Goal: Task Accomplishment & Management: Manage account settings

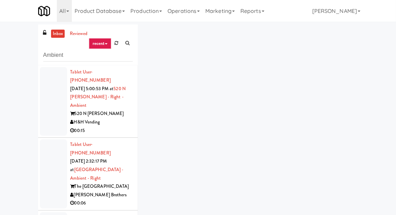
click at [50, 112] on div at bounding box center [53, 101] width 27 height 69
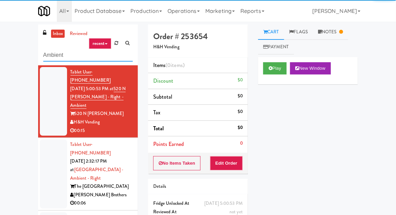
click at [48, 56] on input "Ambient" at bounding box center [88, 55] width 90 height 13
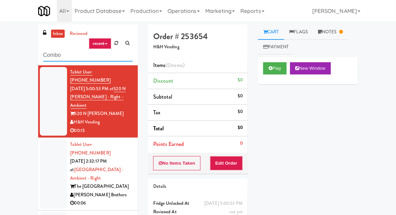
type input "Combo"
click at [15, 35] on div "inbox reviewed recent all unclear take inventory issue suspicious failed recent…" at bounding box center [198, 150] width 396 height 250
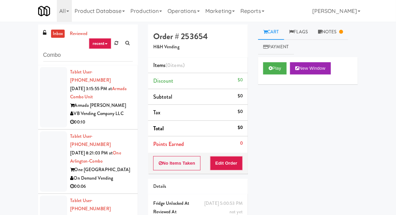
click at [48, 108] on div at bounding box center [53, 97] width 27 height 61
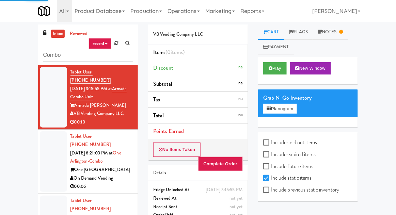
click at [338, 31] on link "Notes" at bounding box center [330, 32] width 35 height 15
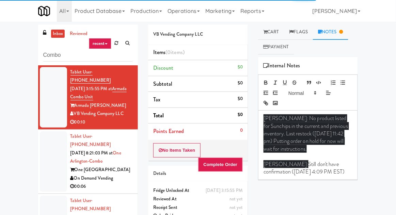
click at [270, 36] on link "Cart" at bounding box center [271, 32] width 26 height 15
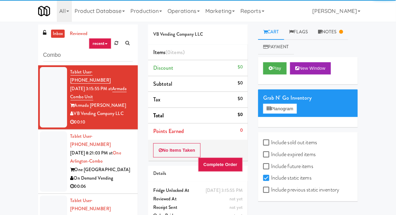
click at [47, 159] on div at bounding box center [53, 161] width 27 height 61
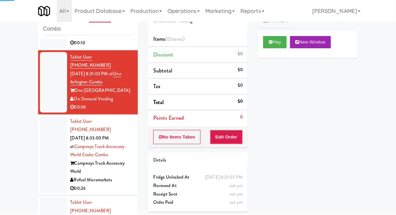
scroll to position [54, 0]
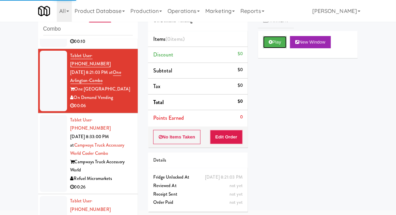
click at [267, 44] on button "Play" at bounding box center [275, 42] width 24 height 12
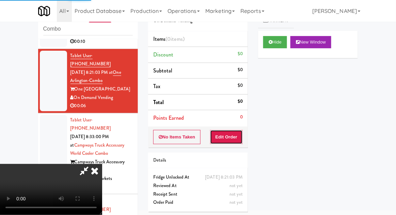
click at [223, 133] on button "Edit Order" at bounding box center [226, 137] width 33 height 14
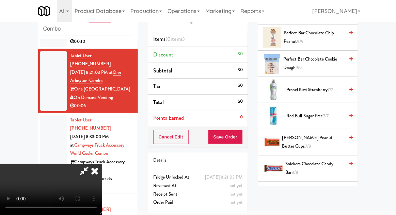
scroll to position [747, 0]
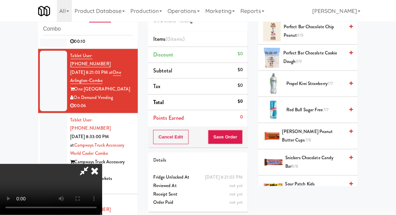
click at [334, 128] on span "[PERSON_NAME] Peanut Butter Cups 7/8" at bounding box center [313, 136] width 62 height 17
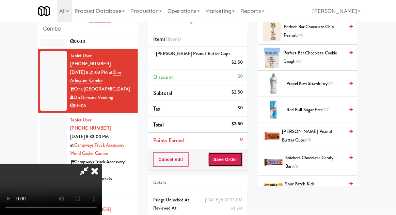
click at [241, 154] on button "Save Order" at bounding box center [225, 160] width 35 height 14
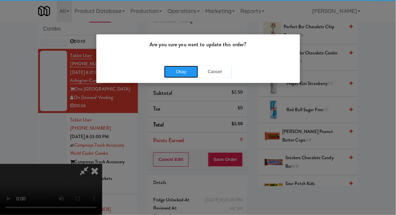
click at [176, 73] on button "Okay" at bounding box center [181, 72] width 34 height 12
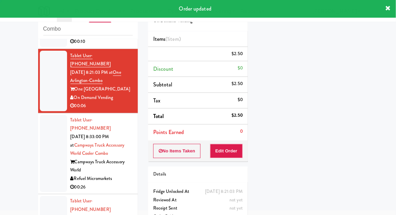
scroll to position [0, 0]
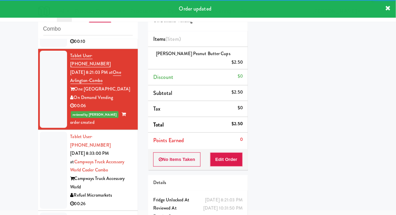
click at [41, 142] on div at bounding box center [53, 170] width 27 height 77
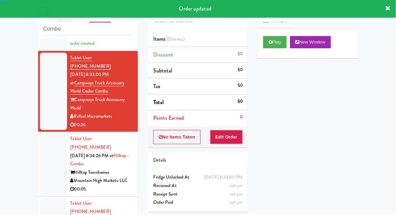
scroll to position [134, 0]
click at [277, 36] on button "Play" at bounding box center [275, 42] width 24 height 12
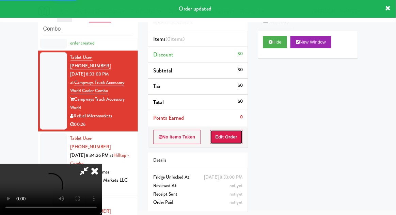
click at [227, 134] on button "Edit Order" at bounding box center [226, 137] width 33 height 14
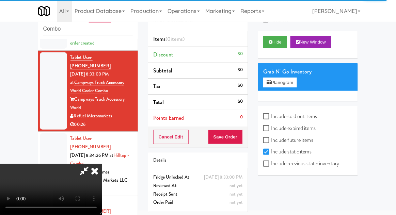
click at [42, 145] on div at bounding box center [53, 164] width 27 height 61
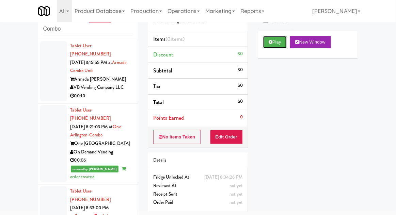
click at [267, 40] on button "Play" at bounding box center [275, 42] width 24 height 12
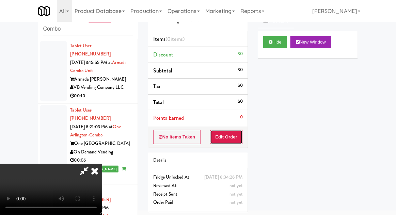
click at [225, 138] on button "Edit Order" at bounding box center [226, 137] width 33 height 14
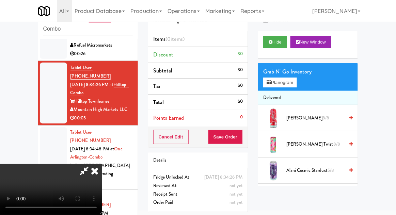
scroll to position [25, 0]
click at [297, 92] on li "Delivered" at bounding box center [308, 98] width 100 height 14
click at [295, 86] on button "Planogram" at bounding box center [279, 83] width 33 height 10
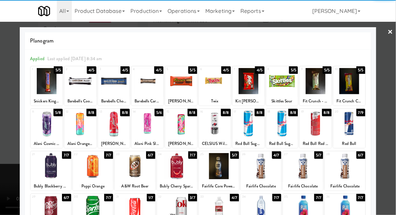
click at [175, 172] on div at bounding box center [177, 166] width 40 height 26
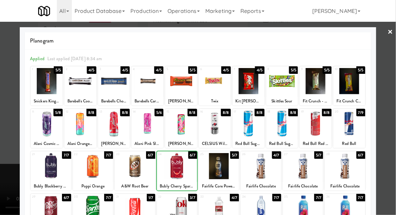
click at [391, 61] on div at bounding box center [198, 107] width 396 height 215
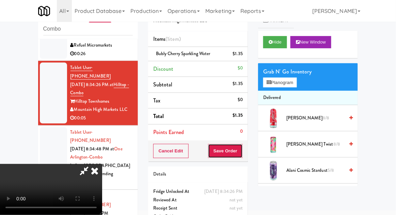
click at [243, 152] on button "Save Order" at bounding box center [225, 151] width 35 height 14
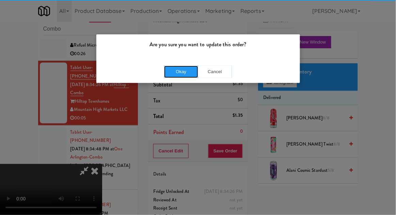
click at [175, 74] on button "Okay" at bounding box center [181, 72] width 34 height 12
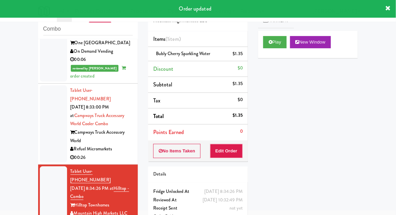
scroll to position [99, 0]
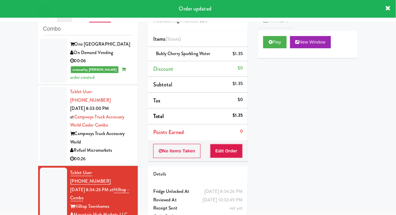
click at [53, 122] on div at bounding box center [53, 125] width 27 height 77
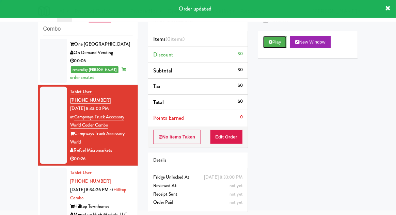
click at [275, 41] on button "Play" at bounding box center [275, 42] width 24 height 12
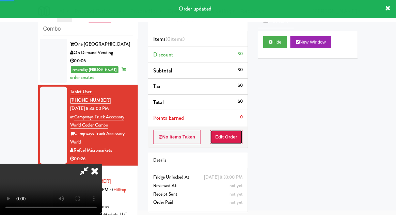
click at [228, 138] on button "Edit Order" at bounding box center [226, 137] width 33 height 14
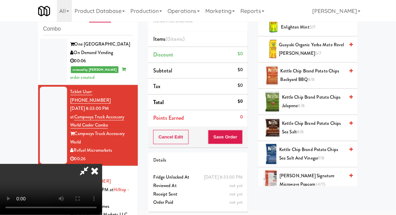
scroll to position [387, 0]
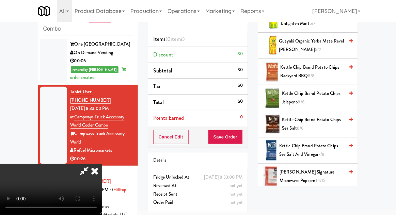
click at [321, 147] on span "Kettle Chip Brand Potato Chips Sea Salt and Vinegar 7/8" at bounding box center [311, 150] width 65 height 17
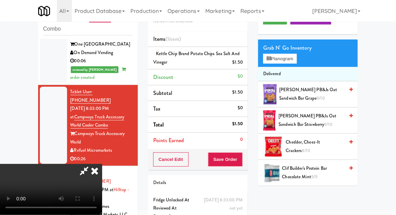
scroll to position [0, 0]
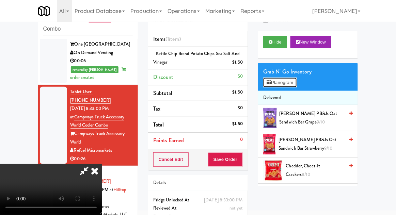
click at [291, 82] on button "Planogram" at bounding box center [279, 83] width 33 height 10
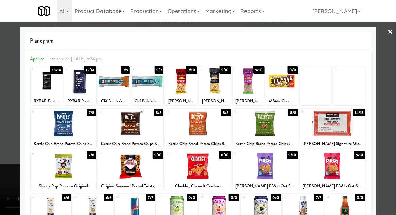
click at [216, 83] on div at bounding box center [215, 81] width 32 height 26
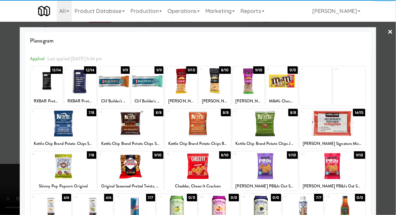
click at [389, 89] on div at bounding box center [198, 107] width 396 height 215
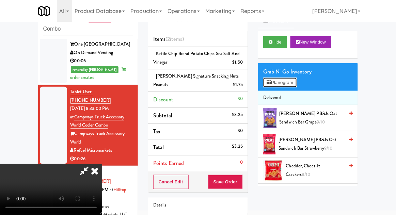
click at [296, 85] on button "Planogram" at bounding box center [279, 83] width 33 height 10
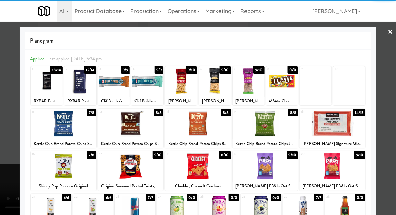
click at [121, 170] on div at bounding box center [131, 166] width 66 height 26
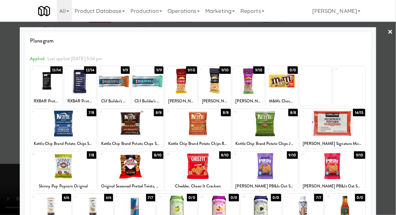
click at [393, 84] on div at bounding box center [198, 107] width 396 height 215
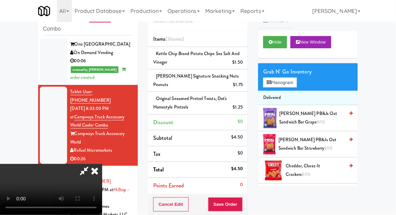
click at [306, 81] on div "Grab N' Go Inventory Planogram" at bounding box center [308, 77] width 100 height 28
click at [297, 83] on button "Planogram" at bounding box center [279, 83] width 33 height 10
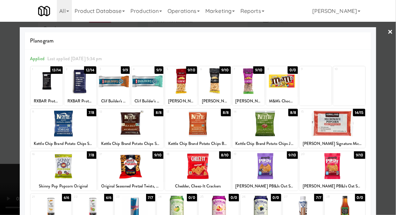
click at [116, 85] on div at bounding box center [114, 81] width 32 height 26
click at [392, 63] on div at bounding box center [198, 107] width 396 height 215
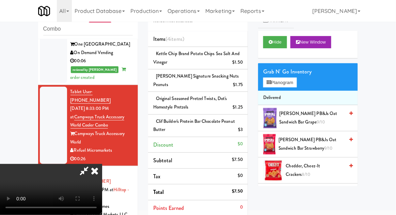
scroll to position [25, 0]
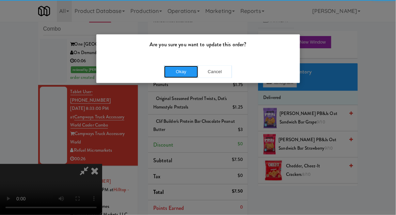
click at [175, 73] on button "Okay" at bounding box center [181, 72] width 34 height 12
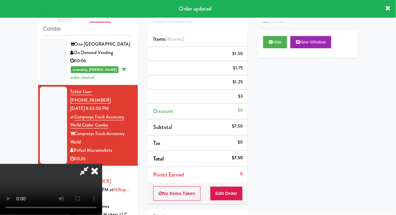
scroll to position [0, 0]
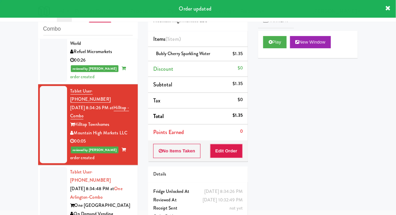
scroll to position [263, 0]
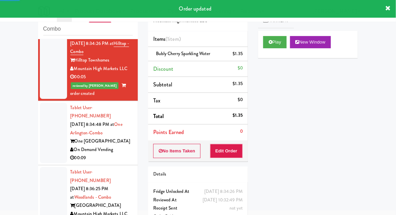
click at [45, 119] on div at bounding box center [53, 133] width 27 height 61
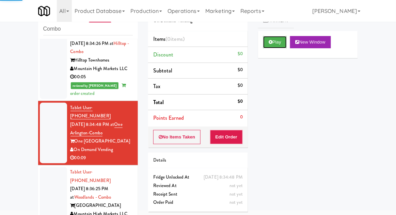
click at [276, 43] on button "Play" at bounding box center [275, 42] width 24 height 12
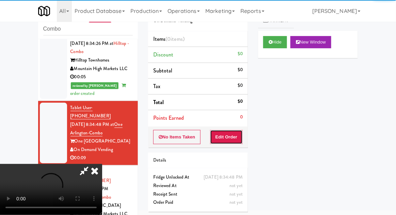
click at [221, 136] on button "Edit Order" at bounding box center [226, 137] width 33 height 14
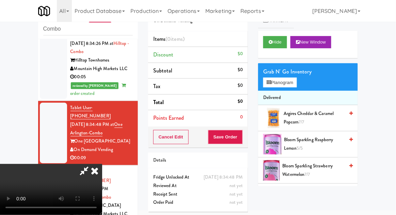
scroll to position [25, 0]
click at [297, 85] on button "Planogram" at bounding box center [279, 83] width 33 height 10
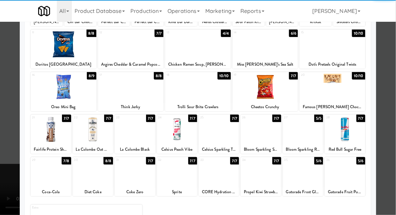
scroll to position [86, 0]
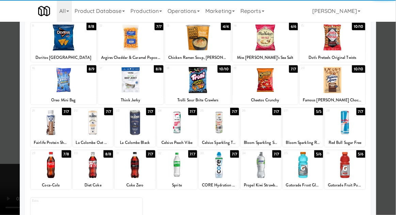
click at [97, 123] on div at bounding box center [93, 123] width 40 height 26
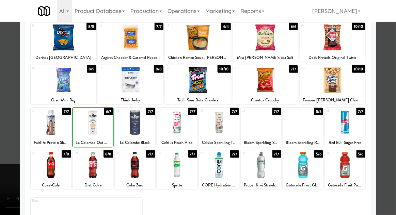
click at [389, 66] on div at bounding box center [198, 107] width 396 height 215
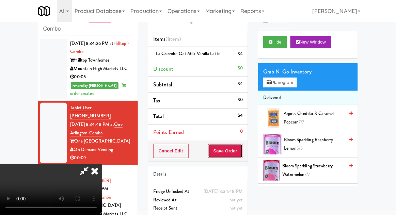
click at [241, 150] on button "Save Order" at bounding box center [225, 151] width 35 height 14
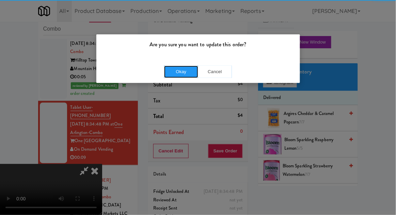
click at [169, 71] on button "Okay" at bounding box center [181, 72] width 34 height 12
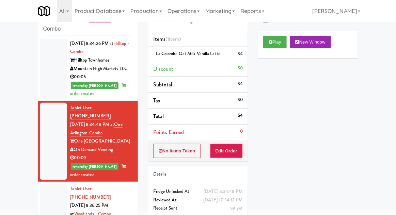
click at [46, 184] on div at bounding box center [53, 214] width 27 height 61
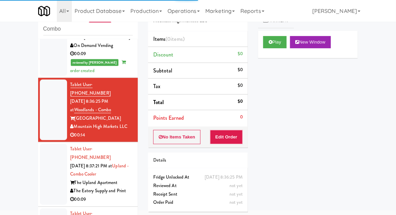
scroll to position [364, 0]
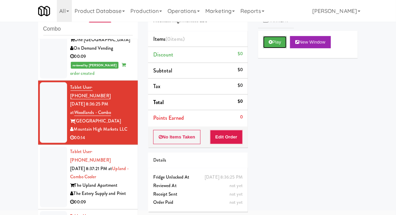
click at [272, 44] on button "Play" at bounding box center [275, 42] width 24 height 12
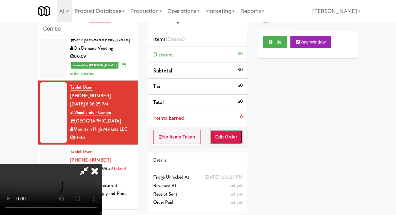
click at [221, 142] on button "Edit Order" at bounding box center [226, 137] width 33 height 14
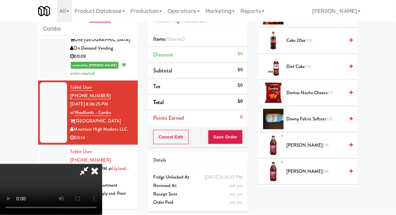
scroll to position [291, 0]
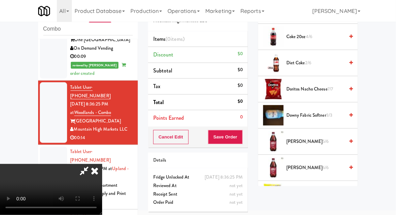
click at [317, 138] on span "[PERSON_NAME] 5/6" at bounding box center [315, 142] width 58 height 9
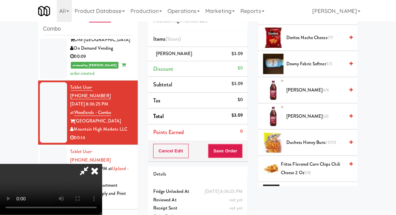
scroll to position [345, 0]
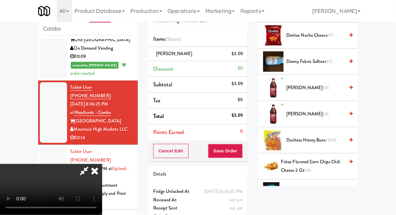
click at [321, 165] on span "Fritos Flavored Corn Chips Chili Cheese 2 Oz 5/8" at bounding box center [312, 166] width 63 height 17
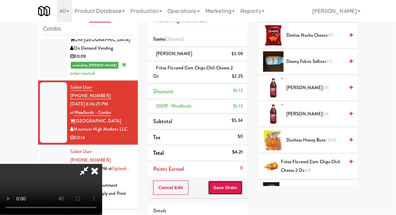
click at [239, 188] on button "Save Order" at bounding box center [225, 188] width 35 height 14
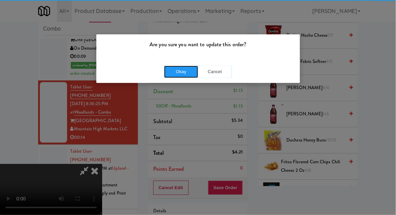
click at [179, 76] on button "Okay" at bounding box center [181, 72] width 34 height 12
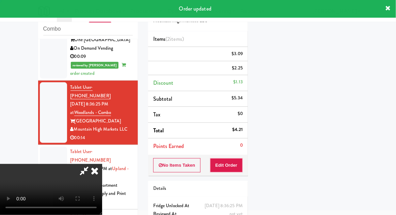
scroll to position [67, 0]
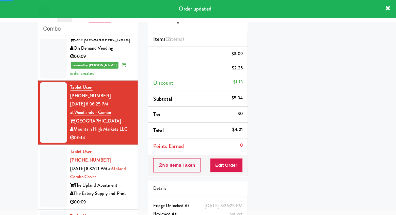
click at [39, 145] on li "Tablet User · (323) 420-1200 [DATE] 8:37:21 PM at Upland - Combo Cooler The Upl…" at bounding box center [88, 177] width 100 height 64
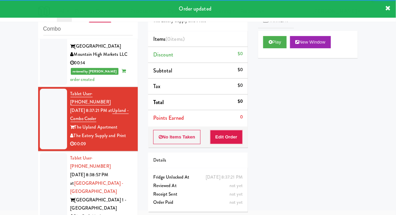
scroll to position [440, 0]
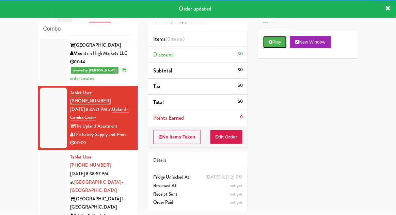
click at [274, 47] on button "Play" at bounding box center [275, 42] width 24 height 12
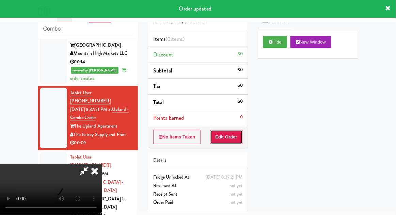
click at [222, 138] on button "Edit Order" at bounding box center [226, 137] width 33 height 14
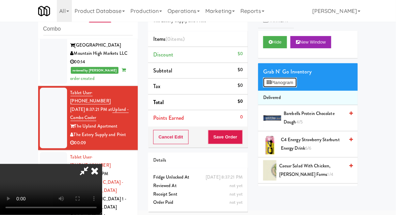
click at [294, 79] on button "Planogram" at bounding box center [279, 83] width 33 height 10
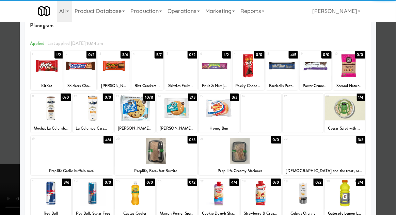
scroll to position [24, 0]
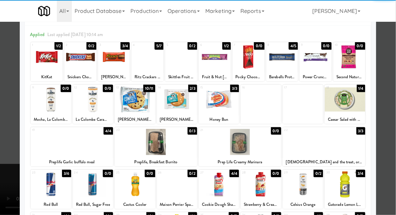
click at [40, 186] on div at bounding box center [51, 185] width 40 height 26
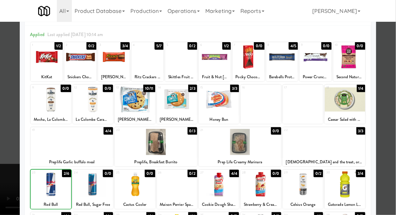
click at [387, 93] on div at bounding box center [198, 107] width 396 height 215
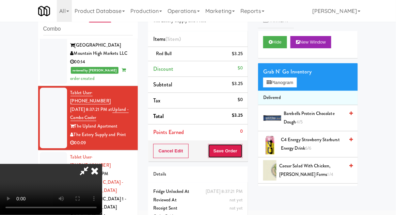
click at [241, 153] on button "Save Order" at bounding box center [225, 151] width 35 height 14
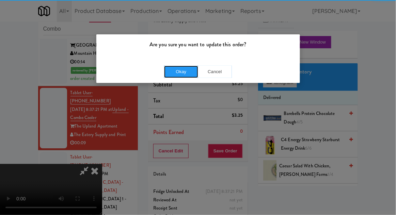
click at [192, 70] on button "Okay" at bounding box center [181, 72] width 34 height 12
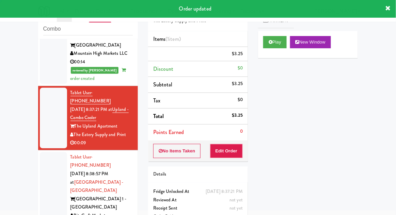
click at [47, 152] on div at bounding box center [53, 190] width 27 height 77
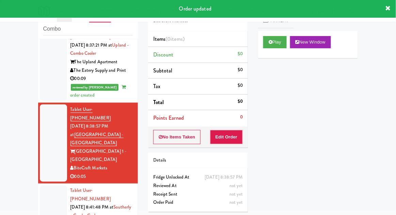
scroll to position [505, 0]
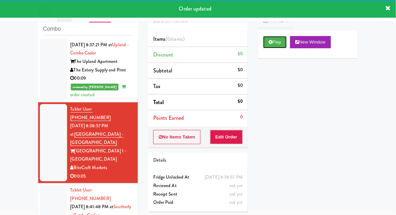
click at [267, 47] on button "Play" at bounding box center [275, 42] width 24 height 12
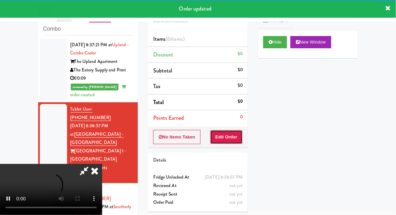
click at [230, 136] on button "Edit Order" at bounding box center [226, 137] width 33 height 14
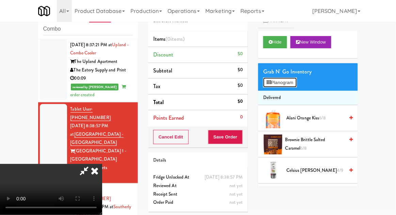
click at [293, 85] on button "Planogram" at bounding box center [279, 83] width 33 height 10
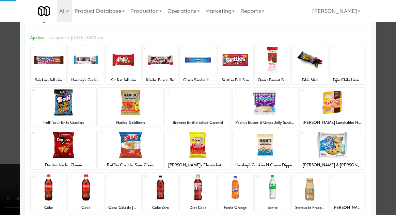
scroll to position [47, 0]
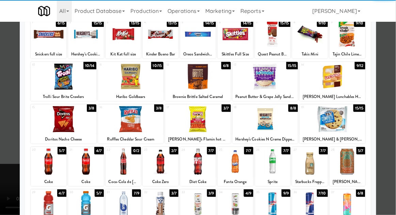
click at [204, 161] on div at bounding box center [198, 162] width 36 height 26
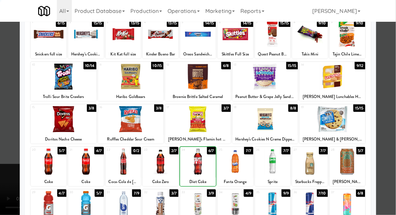
click at [387, 99] on div at bounding box center [198, 107] width 396 height 215
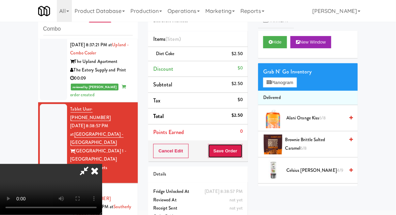
click at [241, 150] on button "Save Order" at bounding box center [225, 151] width 35 height 14
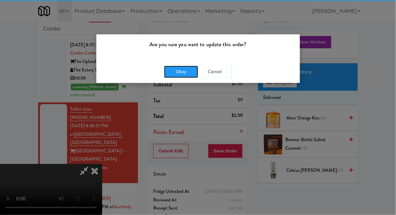
click at [180, 68] on button "Okay" at bounding box center [181, 72] width 34 height 12
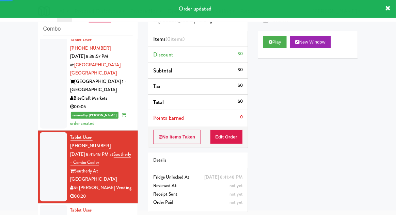
scroll to position [575, 0]
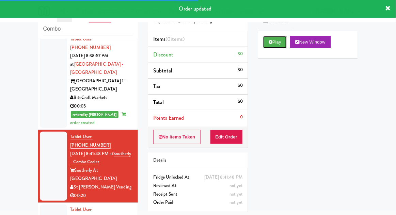
click at [268, 46] on button "Play" at bounding box center [275, 42] width 24 height 12
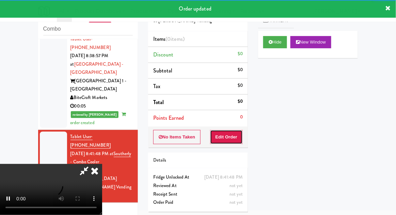
click at [234, 137] on button "Edit Order" at bounding box center [226, 137] width 33 height 14
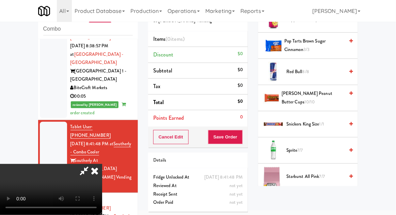
scroll to position [785, 0]
click at [313, 147] on span "Sprite 7/7" at bounding box center [315, 151] width 58 height 9
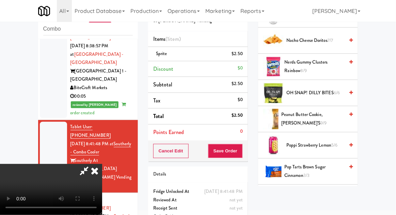
scroll to position [660, 0]
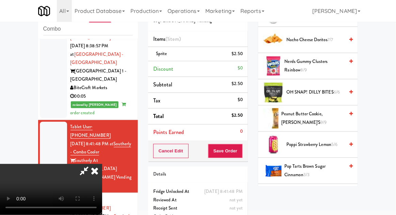
click at [328, 141] on span "Poppi Strawberry Lemon 5/6" at bounding box center [315, 145] width 58 height 9
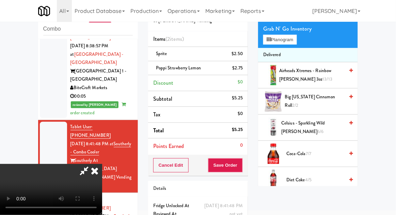
click at [342, 124] on span "Celsius - Sparkling Wild [PERSON_NAME] 6/6" at bounding box center [312, 127] width 63 height 17
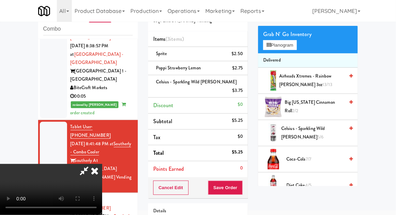
click at [331, 103] on span "Big [US_STATE] Cinnamon Roll 2/2" at bounding box center [314, 106] width 59 height 17
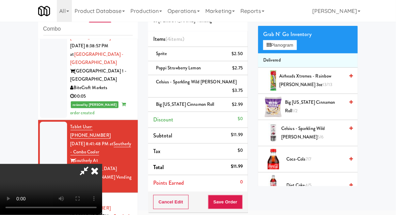
click at [170, 98] on li "Big [US_STATE] Cinnamon Roll $2.99" at bounding box center [198, 105] width 100 height 14
click at [231, 83] on div "Celsius - Sparkling Wild [PERSON_NAME] $3.75" at bounding box center [198, 86] width 90 height 17
click at [241, 89] on link at bounding box center [242, 93] width 6 height 9
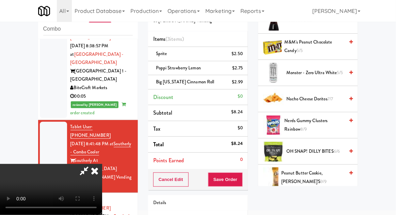
scroll to position [599, 0]
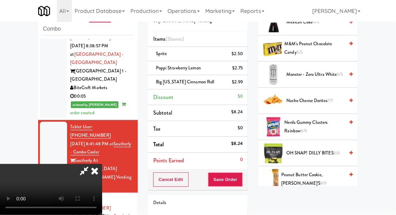
click at [335, 99] on span "Nacho Cheese Doritos 7/7" at bounding box center [315, 101] width 58 height 9
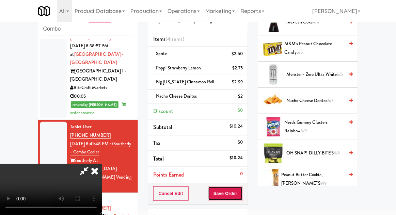
click at [242, 194] on button "Save Order" at bounding box center [225, 194] width 35 height 14
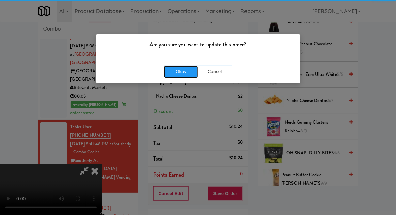
click at [175, 69] on button "Okay" at bounding box center [181, 72] width 34 height 12
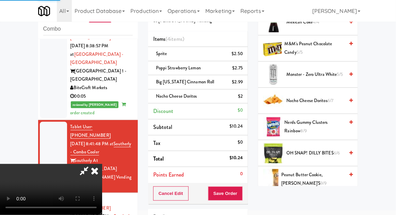
scroll to position [67, 0]
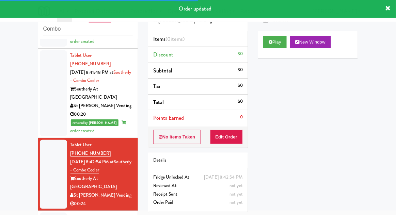
scroll to position [656, 0]
click at [268, 41] on button "Play" at bounding box center [275, 42] width 24 height 12
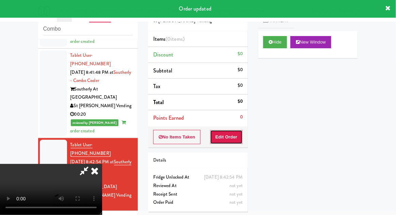
click at [235, 137] on button "Edit Order" at bounding box center [226, 137] width 33 height 14
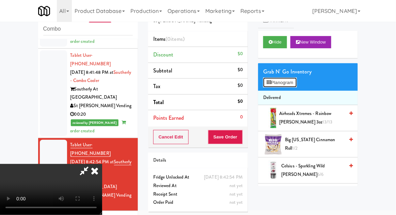
click at [297, 84] on button "Planogram" at bounding box center [279, 83] width 33 height 10
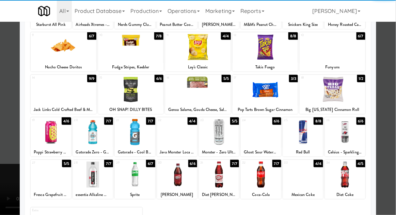
scroll to position [78, 0]
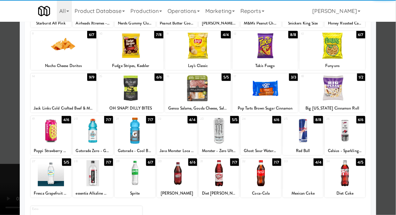
click at [271, 182] on div at bounding box center [261, 173] width 40 height 26
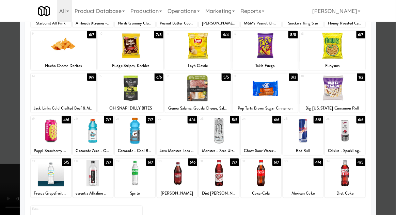
click at [394, 136] on div at bounding box center [198, 107] width 396 height 215
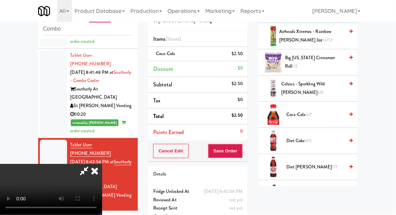
scroll to position [81, 0]
click at [310, 114] on span "6/7" at bounding box center [309, 115] width 6 height 6
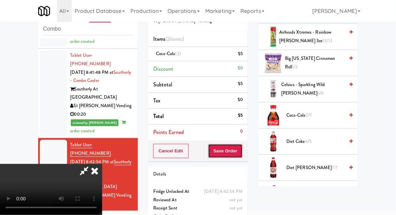
click at [239, 150] on button "Save Order" at bounding box center [225, 151] width 35 height 14
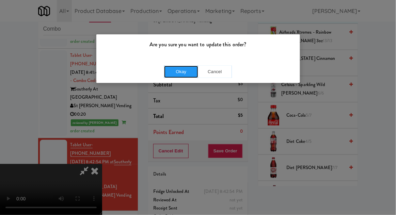
click at [185, 69] on button "Okay" at bounding box center [181, 72] width 34 height 12
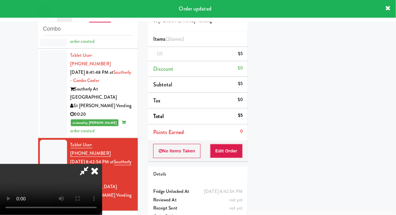
scroll to position [67, 0]
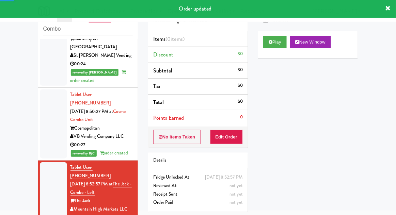
scroll to position [798, 0]
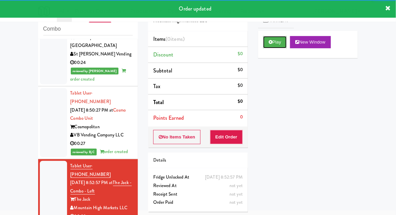
click at [266, 43] on button "Play" at bounding box center [275, 42] width 24 height 12
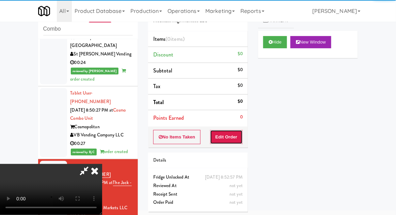
click at [227, 137] on button "Edit Order" at bounding box center [226, 137] width 33 height 14
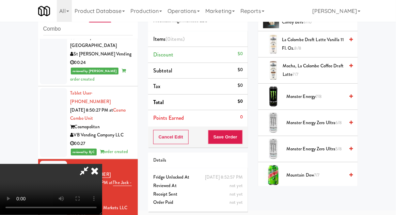
scroll to position [732, 0]
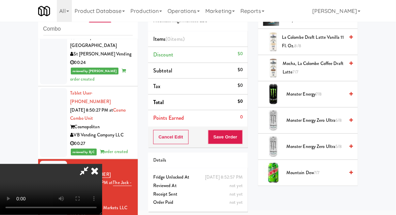
click at [327, 143] on span "Monster Energy Zero Ultra 5/8" at bounding box center [315, 147] width 58 height 9
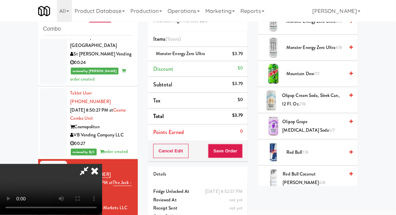
scroll to position [837, 0]
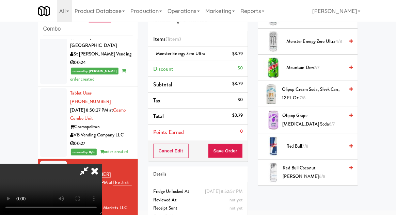
click at [330, 113] on span "Olipop Grape [MEDICAL_DATA] Soda 6/7" at bounding box center [314, 120] width 62 height 17
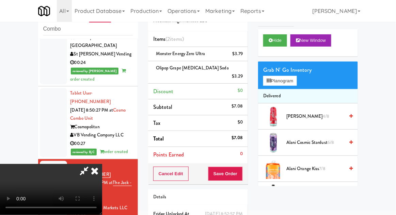
scroll to position [0, 0]
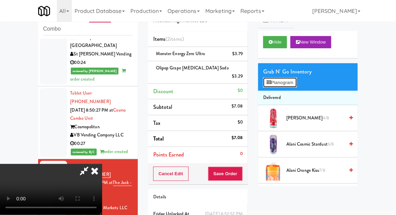
click at [297, 85] on button "Planogram" at bounding box center [279, 83] width 33 height 10
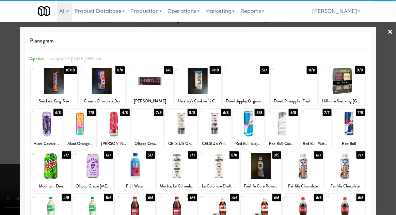
click at [307, 93] on div at bounding box center [294, 81] width 46 height 26
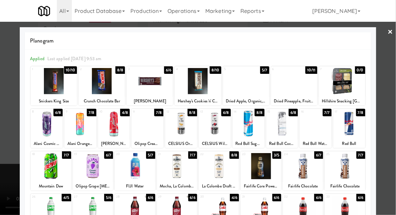
click at [392, 83] on div at bounding box center [198, 107] width 396 height 215
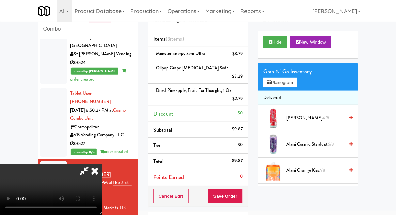
scroll to position [25, 0]
click at [242, 189] on button "Save Order" at bounding box center [225, 196] width 35 height 14
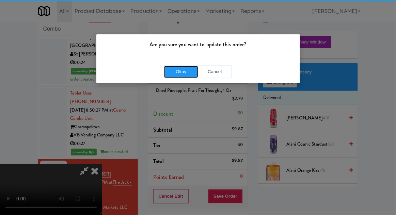
click at [178, 70] on button "Okay" at bounding box center [181, 72] width 34 height 12
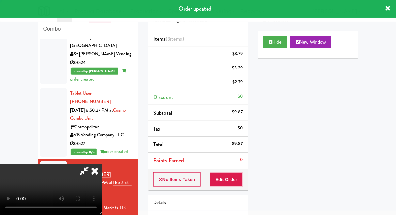
scroll to position [0, 0]
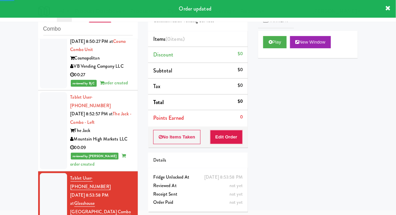
scroll to position [867, 0]
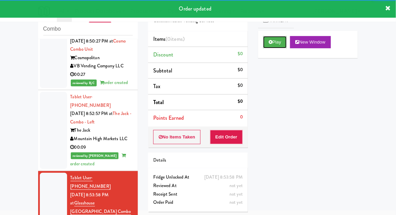
click at [272, 41] on icon at bounding box center [271, 42] width 4 height 4
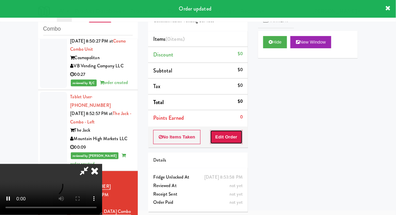
click at [229, 135] on button "Edit Order" at bounding box center [226, 137] width 33 height 14
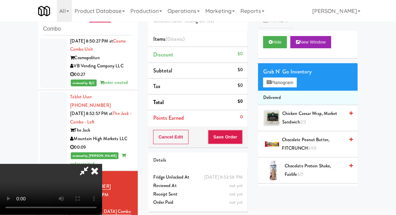
scroll to position [25, 0]
click at [283, 47] on button "Hide" at bounding box center [275, 42] width 24 height 12
click at [284, 45] on button "Hide" at bounding box center [275, 42] width 24 height 12
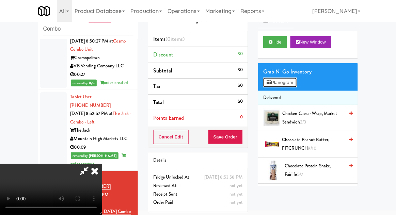
click at [293, 79] on button "Planogram" at bounding box center [279, 83] width 33 height 10
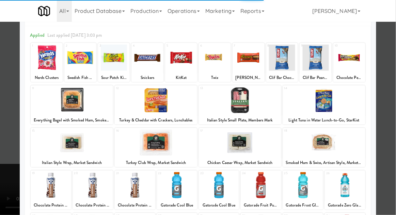
scroll to position [28, 0]
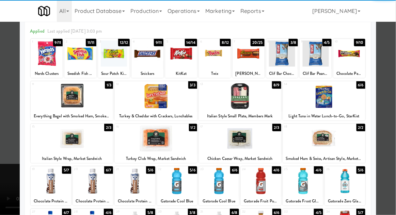
click at [92, 183] on div at bounding box center [93, 181] width 40 height 26
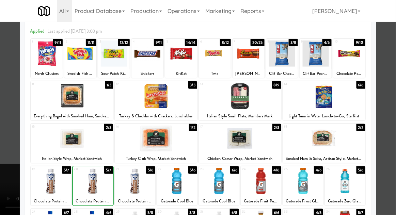
click at [392, 103] on div at bounding box center [198, 107] width 396 height 215
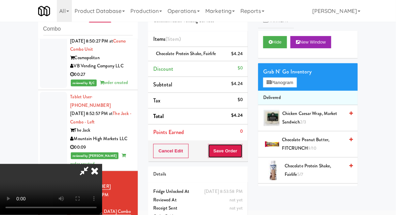
click at [243, 151] on button "Save Order" at bounding box center [225, 151] width 35 height 14
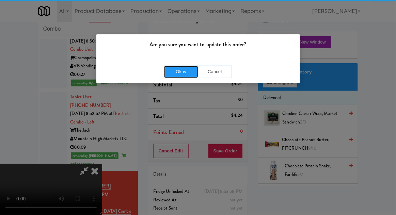
click at [183, 71] on button "Okay" at bounding box center [181, 72] width 34 height 12
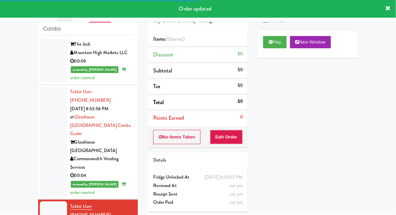
scroll to position [955, 0]
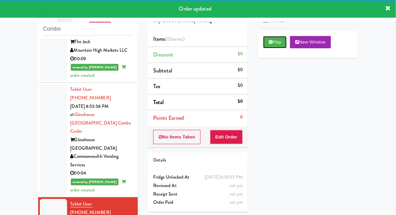
click at [270, 45] on button "Play" at bounding box center [275, 42] width 24 height 12
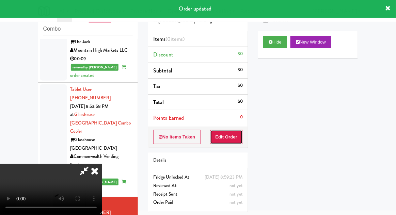
click at [220, 138] on button "Edit Order" at bounding box center [226, 137] width 33 height 14
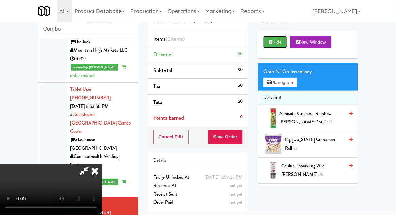
click at [282, 41] on button "Hide" at bounding box center [275, 42] width 24 height 12
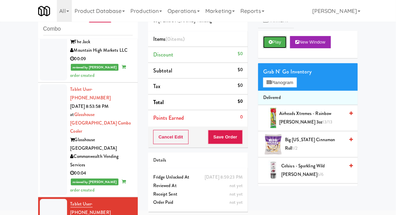
click at [284, 43] on button "Play" at bounding box center [275, 42] width 24 height 12
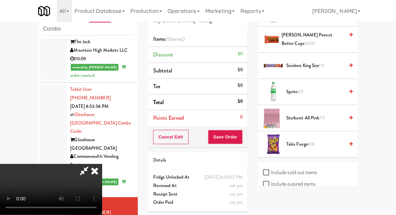
scroll to position [845, 0]
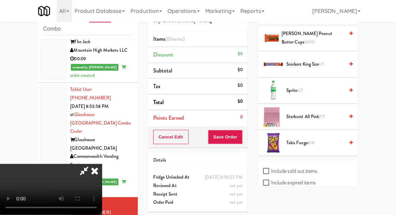
click at [327, 114] on span "Starburst All Pink 7/7" at bounding box center [315, 117] width 58 height 9
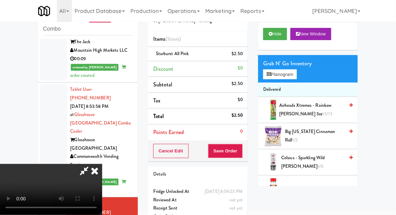
scroll to position [0, 0]
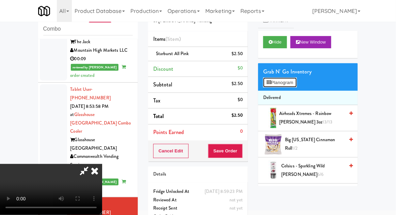
click at [295, 79] on button "Planogram" at bounding box center [279, 83] width 33 height 10
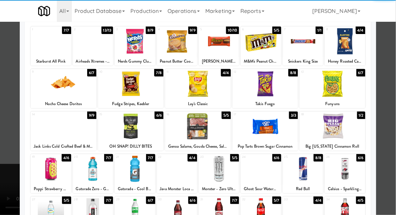
scroll to position [43, 0]
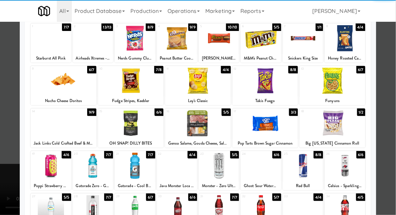
click at [57, 134] on div at bounding box center [64, 123] width 66 height 26
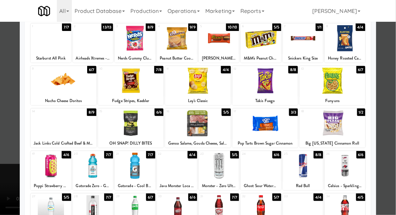
click at [387, 90] on div at bounding box center [198, 107] width 396 height 215
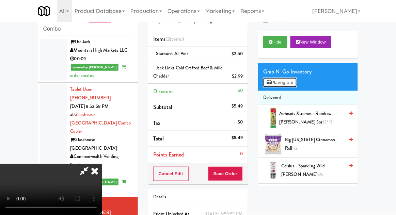
click at [292, 82] on button "Planogram" at bounding box center [279, 83] width 33 height 10
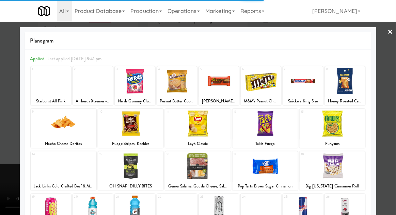
click at [385, 94] on div at bounding box center [198, 107] width 396 height 215
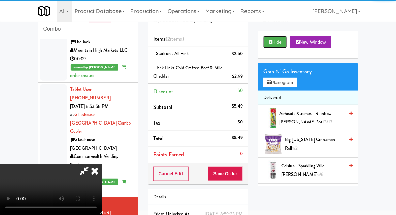
click at [280, 45] on button "Hide" at bounding box center [275, 42] width 24 height 12
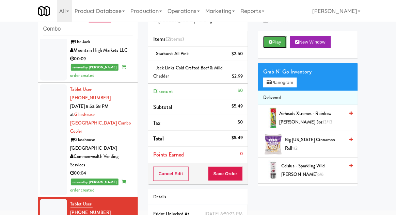
click at [279, 39] on button "Play" at bounding box center [275, 42] width 24 height 12
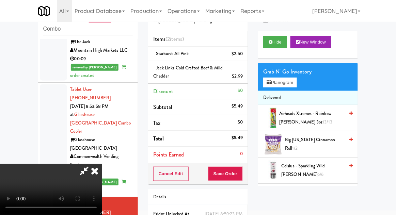
click at [102, 164] on icon at bounding box center [94, 171] width 15 height 14
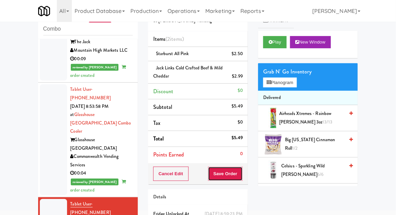
click at [228, 174] on button "Save Order" at bounding box center [225, 174] width 35 height 14
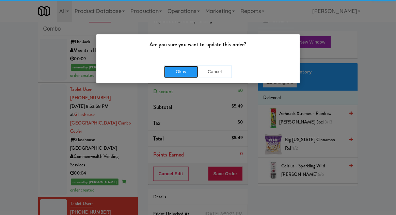
click at [176, 77] on button "Okay" at bounding box center [181, 72] width 34 height 12
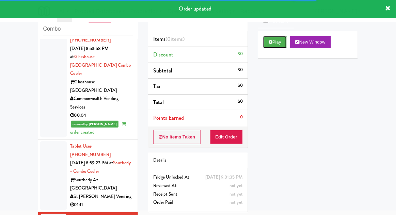
click at [272, 42] on icon at bounding box center [271, 42] width 4 height 4
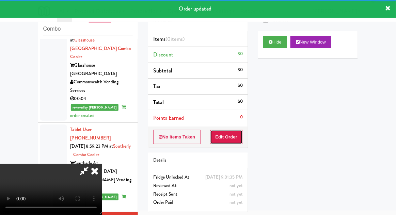
click at [229, 132] on button "Edit Order" at bounding box center [226, 137] width 33 height 14
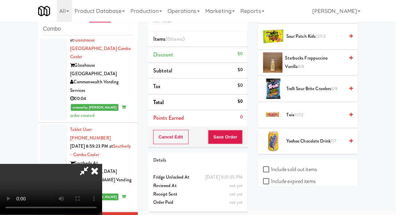
scroll to position [1157, 0]
click at [332, 87] on span "Trolli Sour Brite Crawlers 8/8" at bounding box center [315, 89] width 58 height 9
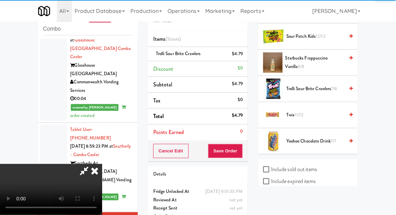
scroll to position [25, 0]
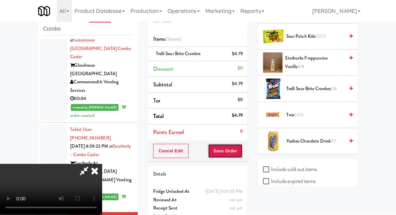
click at [241, 151] on button "Save Order" at bounding box center [225, 151] width 35 height 14
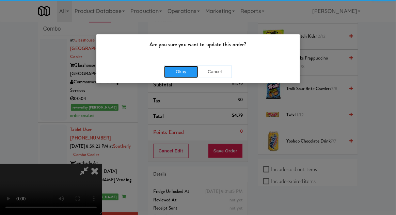
click at [168, 75] on button "Okay" at bounding box center [181, 72] width 34 height 12
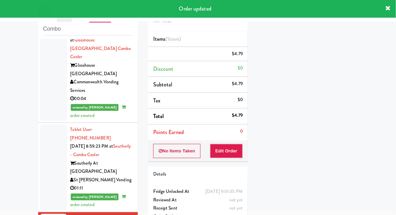
scroll to position [0, 0]
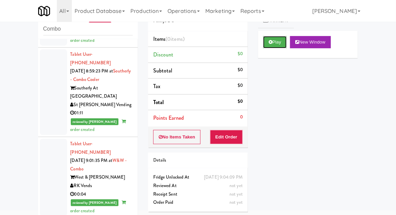
click at [272, 46] on button "Play" at bounding box center [275, 42] width 24 height 12
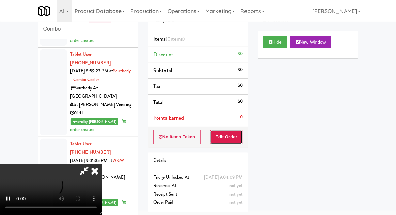
click at [227, 138] on button "Edit Order" at bounding box center [226, 137] width 33 height 14
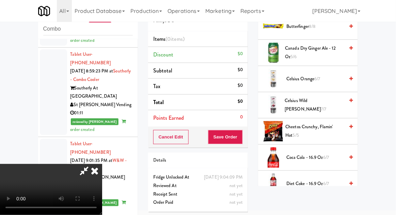
scroll to position [100, 0]
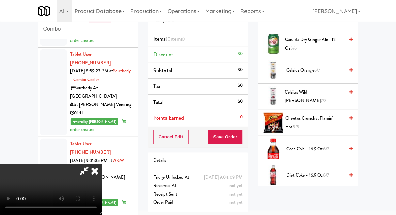
click at [319, 151] on span "Coca Cola - 16.9 oz 6/7" at bounding box center [315, 149] width 58 height 9
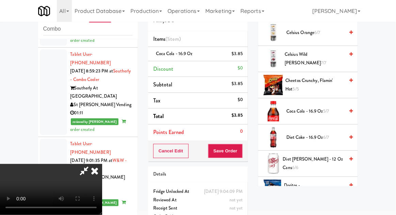
scroll to position [138, 0]
click at [319, 158] on span "Diet [PERSON_NAME] - 12 oz Cans 6/6" at bounding box center [314, 164] width 62 height 17
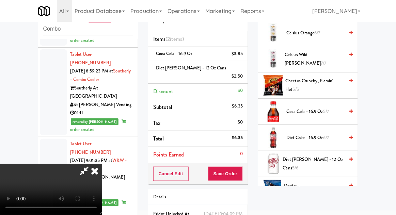
click at [204, 50] on div "Coca Cola - 16.9 oz $3.85" at bounding box center [198, 54] width 90 height 9
click at [242, 55] on icon at bounding box center [243, 56] width 3 height 4
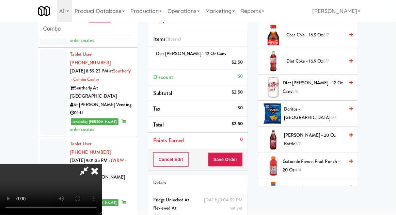
scroll to position [219, 0]
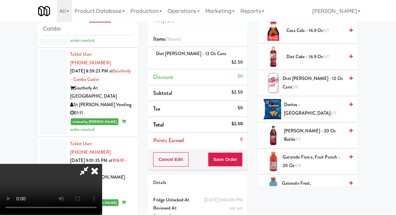
click at [328, 135] on span "[PERSON_NAME] - 20 oz Bottle 7/7" at bounding box center [314, 135] width 60 height 17
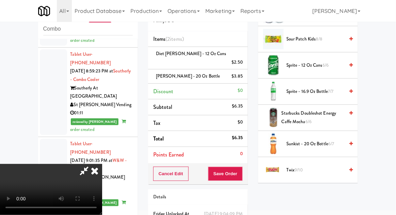
scroll to position [817, 0]
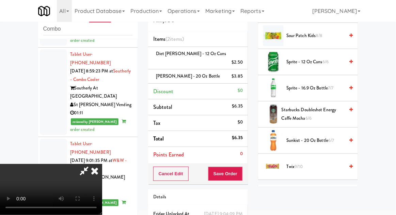
click at [309, 163] on span "Twix 9/10" at bounding box center [315, 167] width 58 height 9
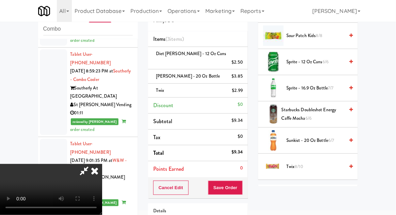
click at [306, 163] on span "Twix 8/10" at bounding box center [315, 167] width 58 height 9
click at [241, 181] on button "Save Order" at bounding box center [225, 188] width 35 height 14
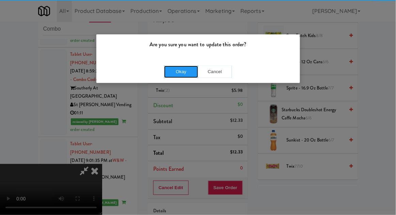
click at [176, 67] on button "Okay" at bounding box center [181, 72] width 34 height 12
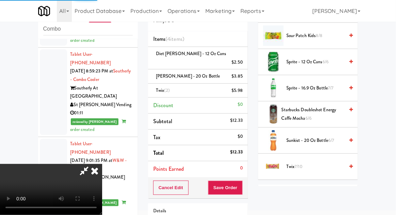
scroll to position [67, 0]
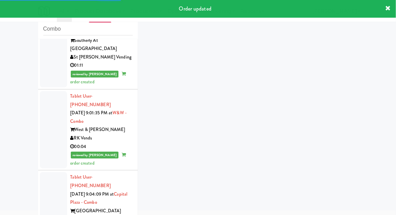
scroll to position [21, 0]
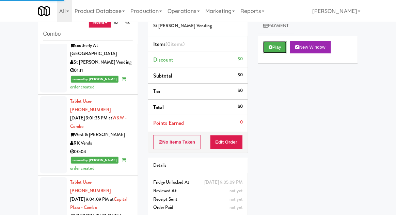
click at [269, 51] on button "Play" at bounding box center [275, 47] width 24 height 12
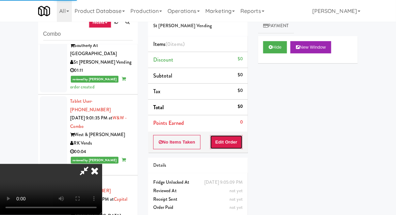
click at [231, 146] on button "Edit Order" at bounding box center [226, 142] width 33 height 14
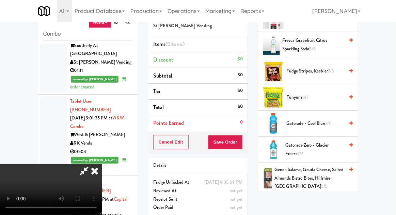
scroll to position [289, 0]
click at [329, 124] on span "7/7" at bounding box center [327, 123] width 5 height 6
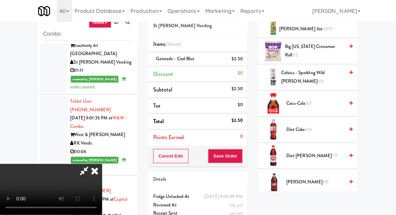
scroll to position [100, 0]
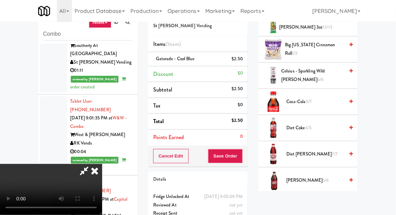
click at [323, 104] on span "Coca-Cola 5/7" at bounding box center [315, 102] width 58 height 9
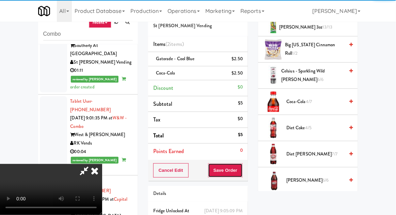
click at [240, 174] on button "Save Order" at bounding box center [225, 170] width 35 height 14
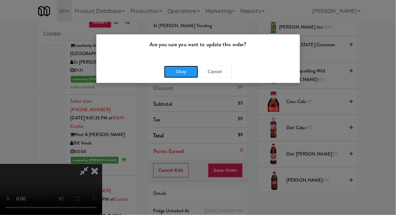
click at [181, 73] on button "Okay" at bounding box center [181, 72] width 34 height 12
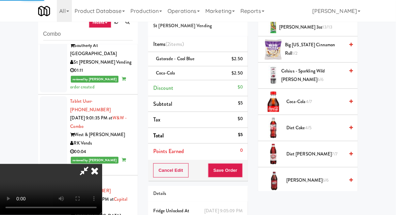
scroll to position [67, 0]
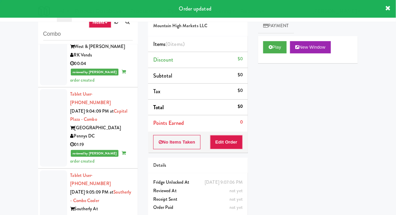
scroll to position [1243, 0]
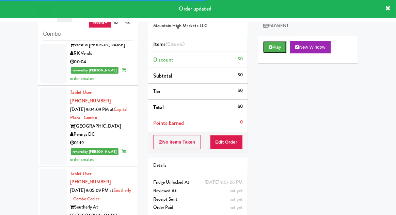
click at [275, 47] on button "Play" at bounding box center [275, 47] width 24 height 12
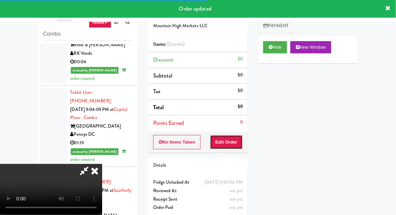
click at [233, 142] on button "Edit Order" at bounding box center [226, 142] width 33 height 14
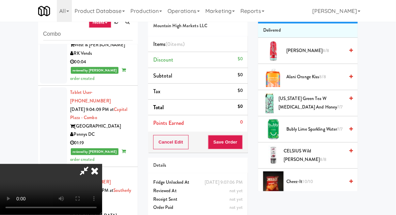
scroll to position [73, 0]
click at [328, 99] on span "[US_STATE] Green Tea w [MEDICAL_DATA] and Honey 7/7" at bounding box center [312, 102] width 66 height 17
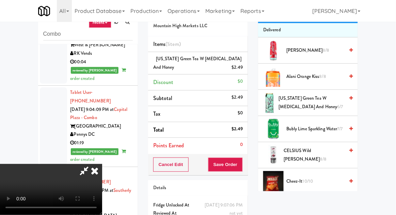
scroll to position [26, 0]
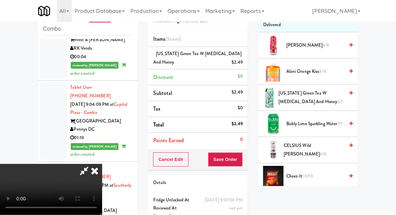
click at [248, 154] on div "Order # 657328 Mountain High Markets LLC Items (1 item ) [US_STATE] Green Tea w…" at bounding box center [198, 118] width 110 height 241
click at [241, 160] on button "Save Order" at bounding box center [225, 160] width 35 height 14
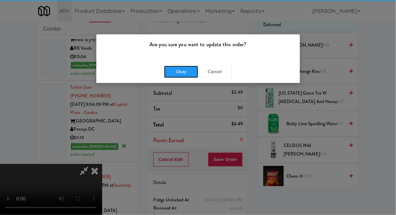
click at [170, 69] on button "Okay" at bounding box center [181, 72] width 34 height 12
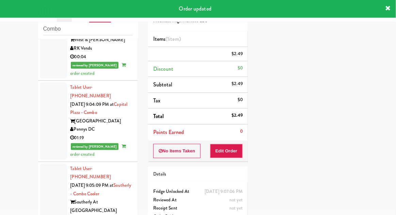
scroll to position [0, 0]
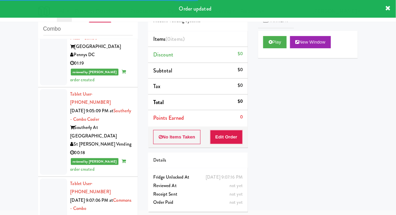
scroll to position [1323, 0]
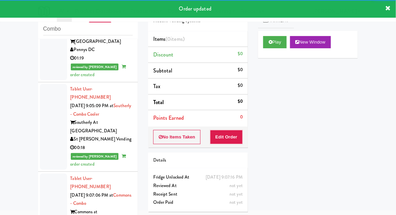
click at [275, 51] on div "Play New Window" at bounding box center [308, 44] width 100 height 27
click at [233, 132] on button "Edit Order" at bounding box center [226, 137] width 33 height 14
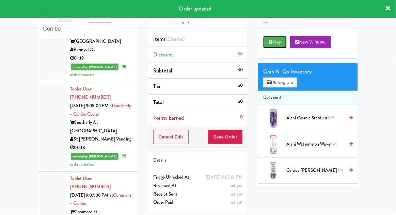
click at [267, 41] on button "Play" at bounding box center [275, 42] width 24 height 12
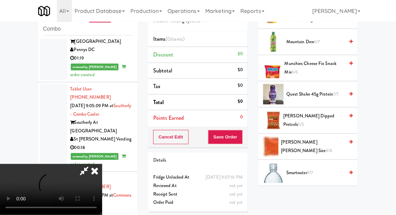
scroll to position [628, 0]
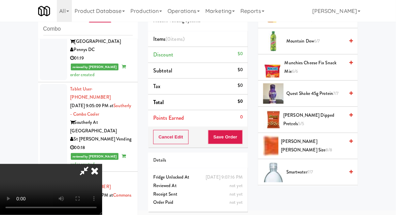
click at [326, 147] on span "8/8" at bounding box center [329, 150] width 7 height 6
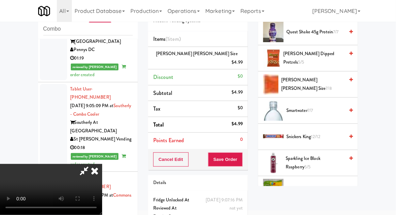
scroll to position [827, 0]
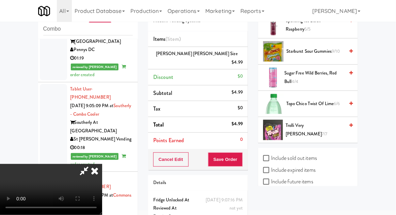
click at [327, 127] on span "Trolli Very [PERSON_NAME] 7/7" at bounding box center [315, 130] width 59 height 17
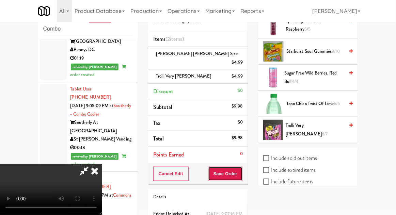
click at [242, 167] on button "Save Order" at bounding box center [225, 174] width 35 height 14
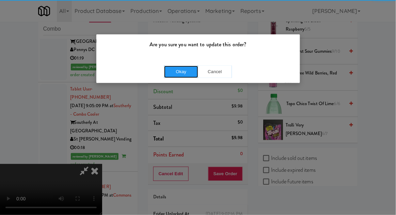
click at [173, 69] on button "Okay" at bounding box center [181, 72] width 34 height 12
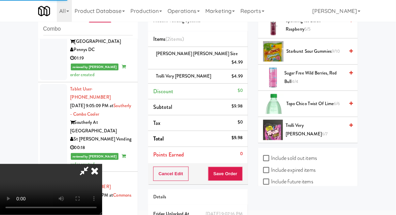
scroll to position [67, 0]
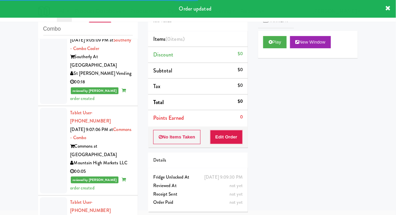
scroll to position [1389, 0]
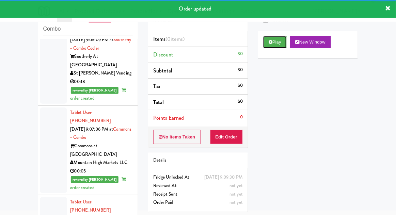
click at [271, 43] on icon at bounding box center [271, 42] width 4 height 4
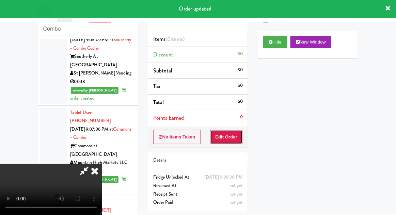
click at [232, 140] on button "Edit Order" at bounding box center [226, 137] width 33 height 14
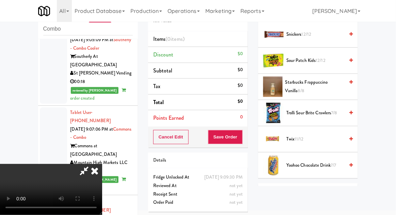
scroll to position [1137, 0]
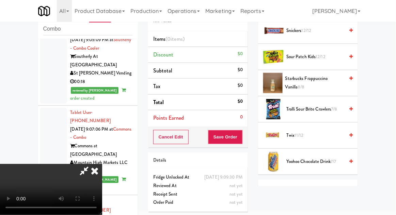
click at [332, 105] on span "Trolli Sour Brite Crawlers 7/8" at bounding box center [315, 109] width 58 height 9
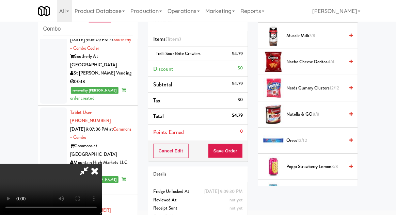
scroll to position [785, 0]
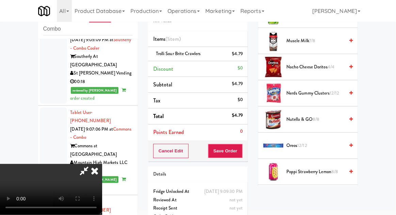
click at [327, 116] on span "Nutella & GO 8/8" at bounding box center [315, 119] width 58 height 9
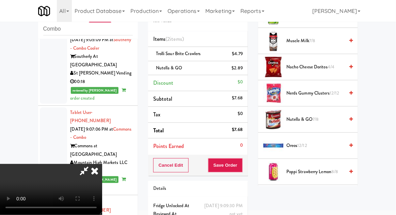
scroll to position [0, 0]
click at [92, 164] on icon at bounding box center [84, 171] width 16 height 14
click at [221, 65] on div "Nutella & GO $2.89" at bounding box center [198, 68] width 90 height 9
click at [244, 71] on icon at bounding box center [243, 70] width 3 height 4
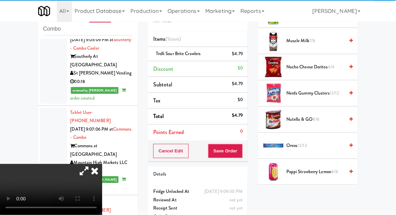
click at [92, 164] on icon at bounding box center [84, 171] width 16 height 14
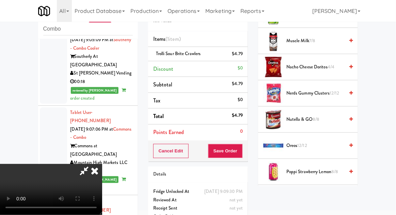
click at [322, 117] on span "Nutella & GO 8/8" at bounding box center [315, 119] width 58 height 9
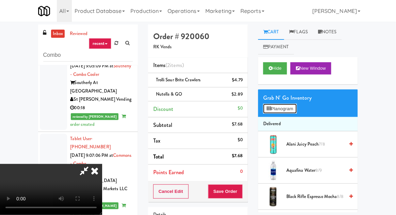
click at [290, 109] on button "Planogram" at bounding box center [279, 109] width 33 height 10
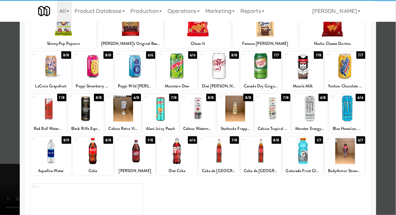
scroll to position [161, 0]
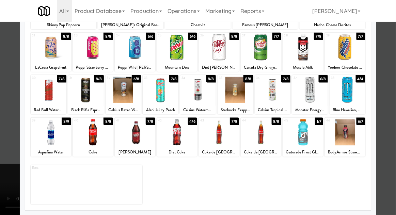
click at [315, 126] on div at bounding box center [303, 133] width 40 height 26
click at [385, 84] on div at bounding box center [198, 107] width 396 height 215
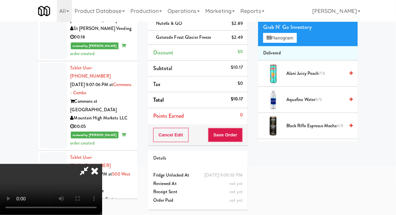
scroll to position [78, 0]
click at [241, 129] on button "Save Order" at bounding box center [225, 135] width 35 height 14
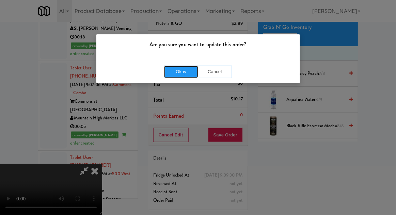
click at [186, 66] on button "Okay" at bounding box center [181, 72] width 34 height 12
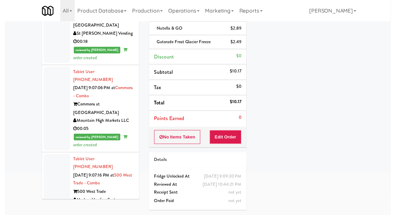
scroll to position [0, 0]
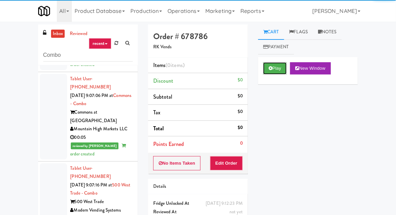
click at [273, 72] on button "Play" at bounding box center [275, 68] width 24 height 12
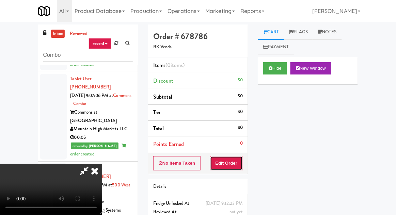
click at [222, 166] on button "Edit Order" at bounding box center [226, 163] width 33 height 14
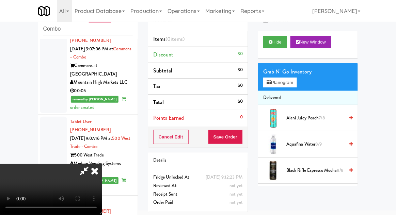
scroll to position [25, 0]
click at [271, 86] on button "Planogram" at bounding box center [279, 83] width 33 height 10
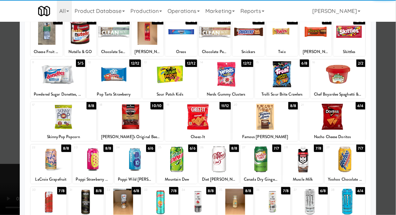
scroll to position [49, 0]
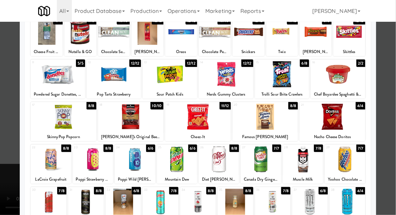
click at [181, 163] on div at bounding box center [177, 159] width 40 height 26
click at [391, 85] on div at bounding box center [198, 107] width 396 height 215
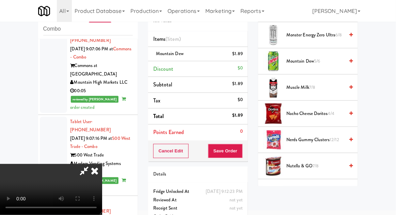
scroll to position [712, 0]
click at [322, 136] on span "Nerds Gummy Clusters 12/12" at bounding box center [315, 140] width 58 height 9
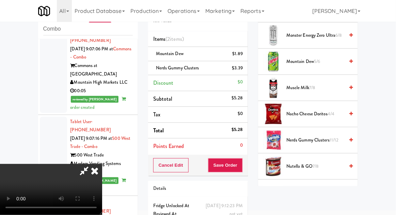
scroll to position [31, 0]
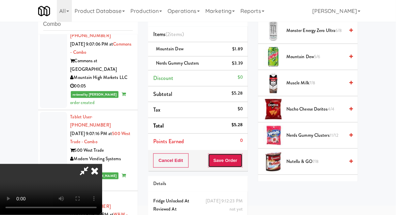
click at [240, 157] on button "Save Order" at bounding box center [225, 161] width 35 height 14
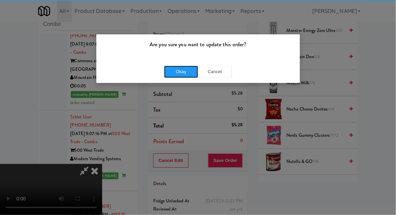
click at [181, 73] on button "Okay" at bounding box center [181, 72] width 34 height 12
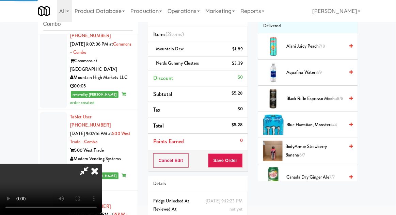
scroll to position [0, 0]
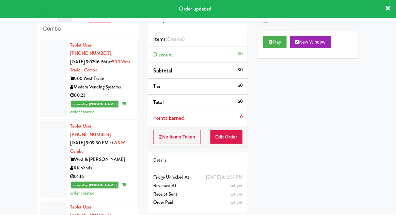
scroll to position [1546, 0]
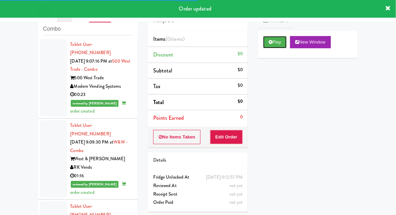
click at [274, 46] on button "Play" at bounding box center [275, 42] width 24 height 12
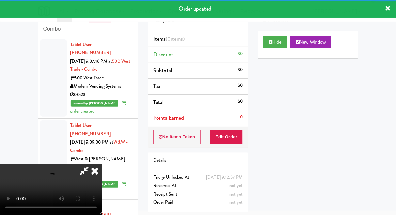
click at [234, 147] on div "Order # 642978 Pennys DC Items (0 items ) Discount $0 Subtotal $0 Tax $0 Total …" at bounding box center [198, 107] width 110 height 219
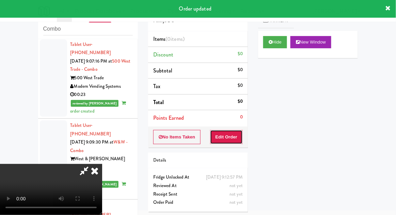
click at [227, 138] on button "Edit Order" at bounding box center [226, 137] width 33 height 14
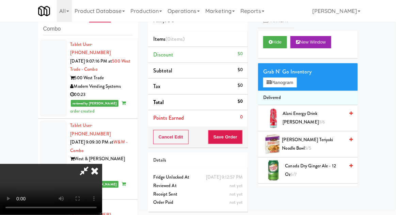
scroll to position [25, 0]
click at [328, 140] on span "[PERSON_NAME] Teriyaki Noodle Bowl 5/5" at bounding box center [313, 144] width 62 height 17
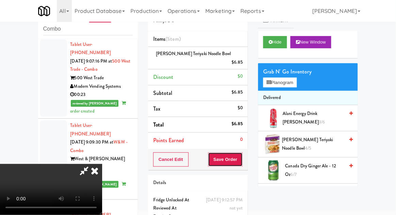
click at [239, 156] on button "Save Order" at bounding box center [225, 160] width 35 height 14
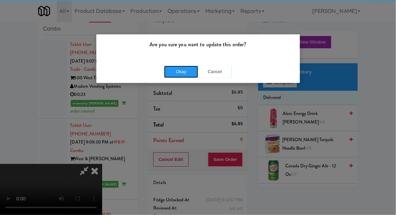
click at [175, 71] on button "Okay" at bounding box center [181, 72] width 34 height 12
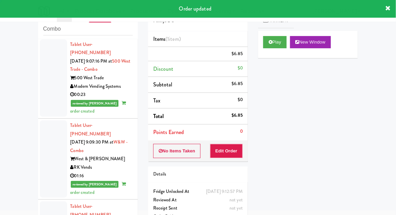
scroll to position [0, 0]
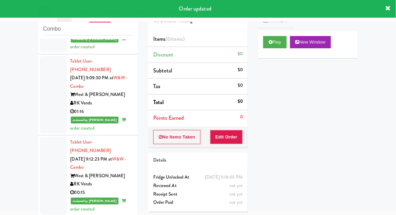
scroll to position [1614, 0]
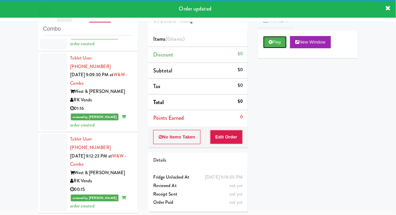
click at [274, 46] on button "Play" at bounding box center [275, 42] width 24 height 12
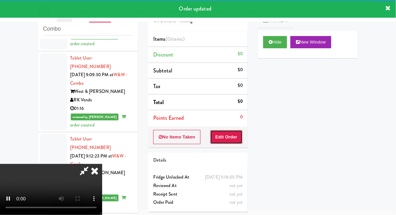
click at [232, 137] on button "Edit Order" at bounding box center [226, 137] width 33 height 14
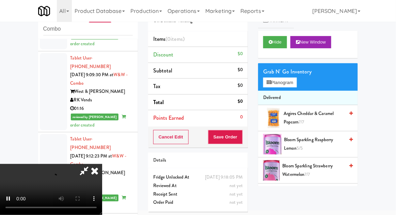
scroll to position [25, 0]
click at [292, 82] on button "Planogram" at bounding box center [279, 83] width 33 height 10
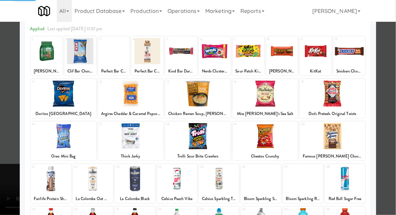
scroll to position [64, 0]
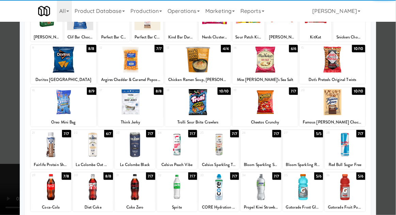
click at [52, 190] on div at bounding box center [51, 187] width 40 height 26
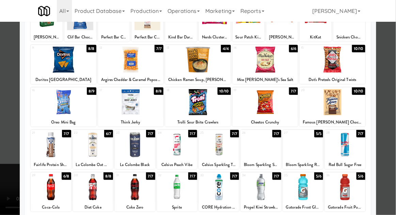
click at [14, 169] on div at bounding box center [198, 107] width 396 height 215
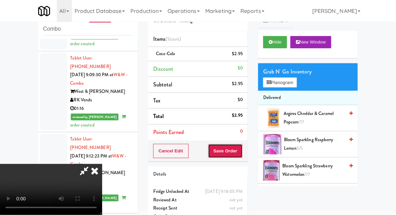
click at [243, 150] on button "Save Order" at bounding box center [225, 151] width 35 height 14
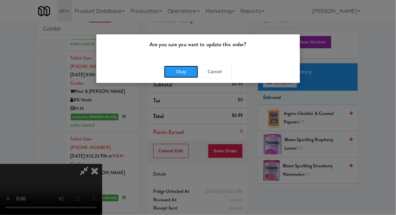
click at [190, 66] on button "Okay" at bounding box center [181, 72] width 34 height 12
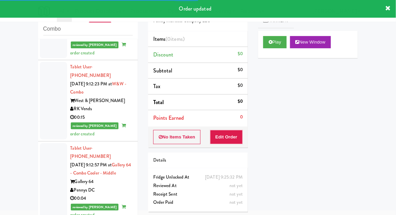
scroll to position [1686, 0]
click at [270, 42] on icon at bounding box center [271, 42] width 4 height 4
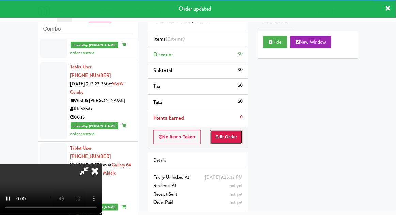
click at [228, 137] on button "Edit Order" at bounding box center [226, 137] width 33 height 14
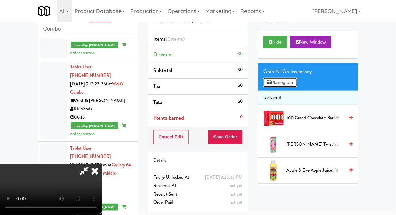
click at [292, 85] on button "Planogram" at bounding box center [279, 83] width 33 height 10
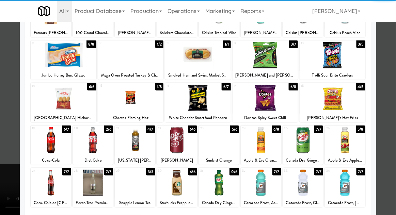
scroll to position [70, 0]
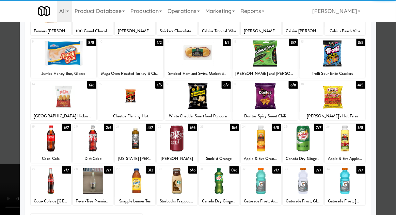
click at [302, 186] on div at bounding box center [303, 181] width 40 height 26
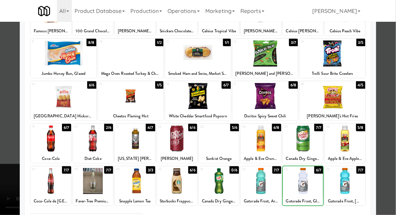
click at [343, 190] on div at bounding box center [345, 181] width 40 height 26
click at [391, 185] on div at bounding box center [198, 107] width 396 height 215
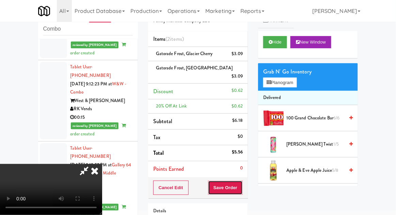
click at [243, 181] on button "Save Order" at bounding box center [225, 188] width 35 height 14
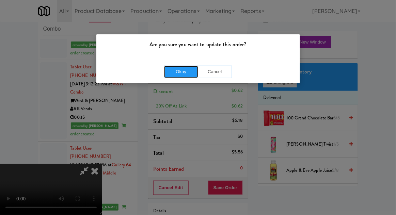
click at [183, 70] on button "Okay" at bounding box center [181, 72] width 34 height 12
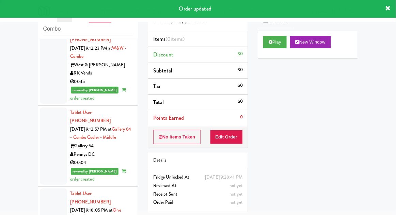
scroll to position [1755, 0]
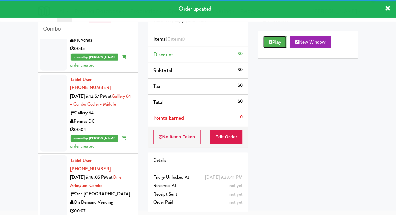
click at [270, 44] on icon at bounding box center [271, 42] width 4 height 4
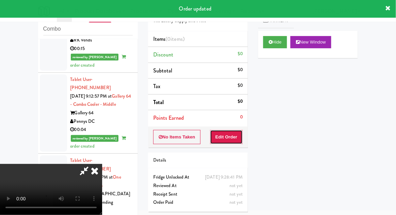
click at [230, 137] on button "Edit Order" at bounding box center [226, 137] width 33 height 14
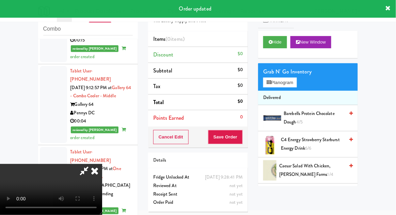
scroll to position [1765, 0]
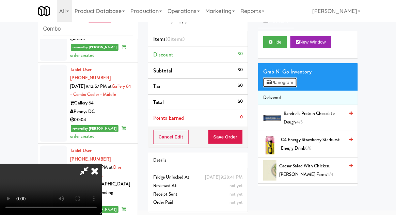
click at [297, 83] on button "Planogram" at bounding box center [279, 83] width 33 height 10
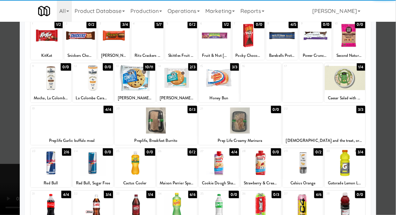
scroll to position [47, 0]
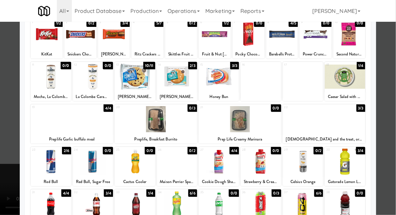
click at [309, 208] on div at bounding box center [303, 204] width 40 height 26
click at [4, 175] on div at bounding box center [198, 107] width 396 height 215
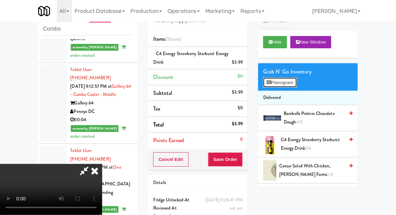
click at [293, 83] on button "Planogram" at bounding box center [279, 83] width 33 height 10
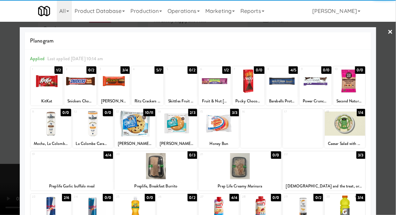
click at [149, 90] on div at bounding box center [147, 81] width 32 height 26
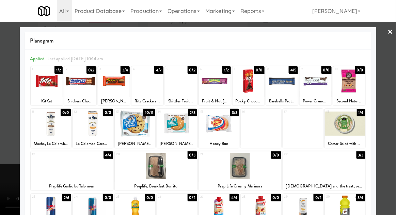
click at [6, 156] on div at bounding box center [198, 107] width 396 height 215
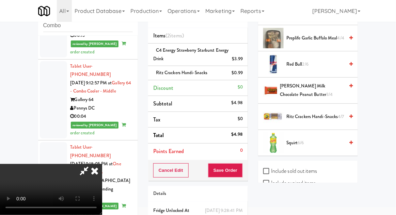
scroll to position [30, 0]
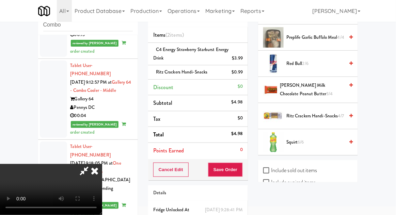
click at [247, 172] on div "Cancel Edit Save Order" at bounding box center [198, 169] width 100 height 21
click at [242, 174] on button "Save Order" at bounding box center [225, 170] width 35 height 14
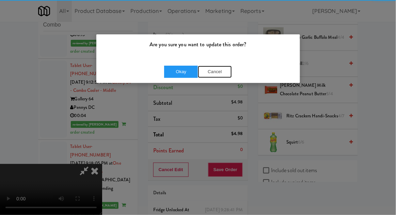
click at [201, 75] on button "Cancel" at bounding box center [215, 72] width 34 height 12
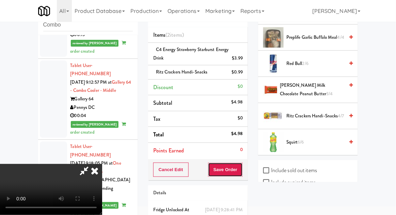
click at [243, 167] on button "Save Order" at bounding box center [225, 170] width 35 height 14
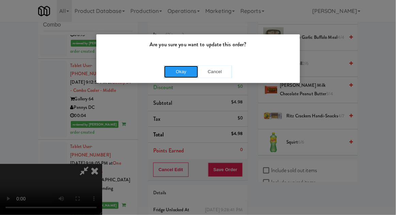
click at [178, 69] on button "Okay" at bounding box center [181, 72] width 34 height 12
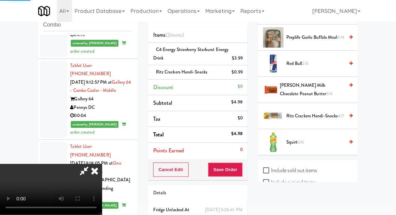
scroll to position [67, 0]
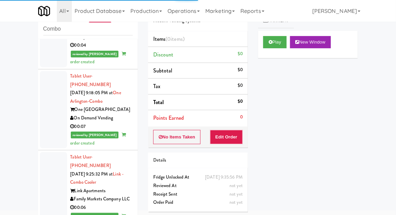
scroll to position [1840, 0]
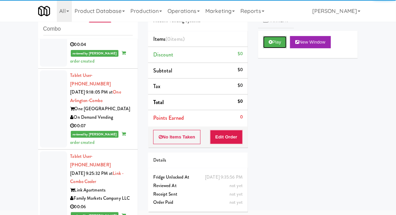
click at [271, 37] on button "Play" at bounding box center [275, 42] width 24 height 12
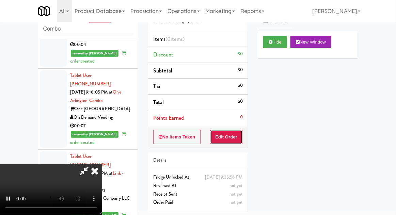
click at [233, 132] on button "Edit Order" at bounding box center [226, 137] width 33 height 14
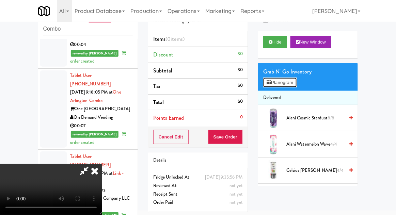
click at [292, 82] on button "Planogram" at bounding box center [279, 83] width 33 height 10
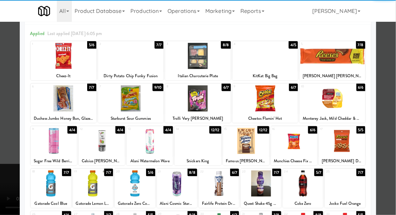
scroll to position [50, 0]
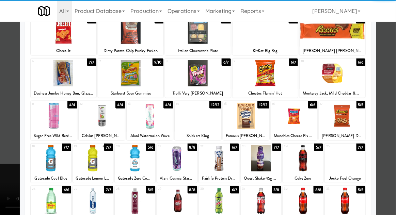
click at [307, 206] on div at bounding box center [303, 201] width 40 height 26
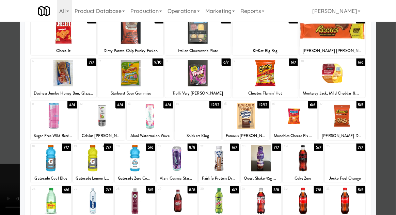
click at [391, 70] on div at bounding box center [198, 107] width 396 height 215
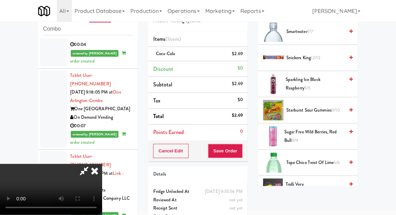
scroll to position [827, 0]
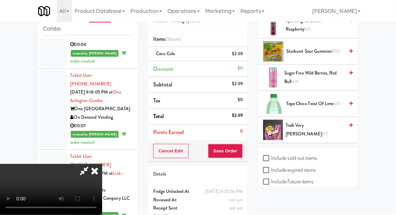
click at [322, 131] on span "6/7" at bounding box center [325, 134] width 6 height 6
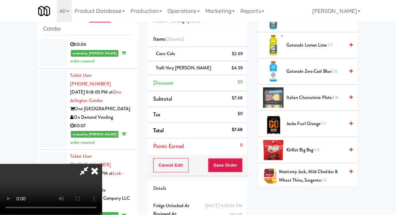
scroll to position [461, 0]
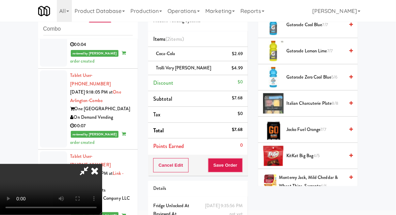
click at [334, 74] on span "5/6" at bounding box center [334, 77] width 6 height 6
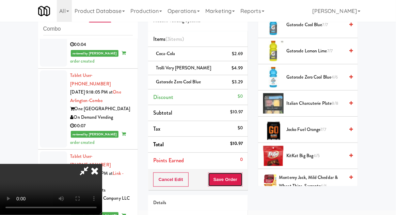
click at [242, 181] on button "Save Order" at bounding box center [225, 180] width 35 height 14
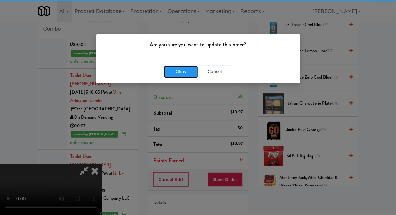
click at [175, 76] on button "Okay" at bounding box center [181, 72] width 34 height 12
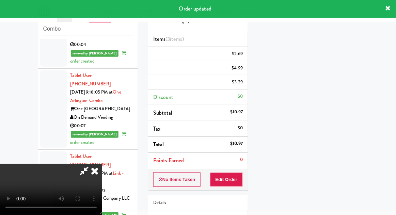
scroll to position [67, 0]
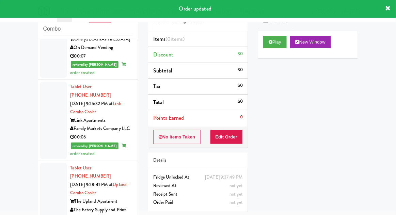
scroll to position [1910, 0]
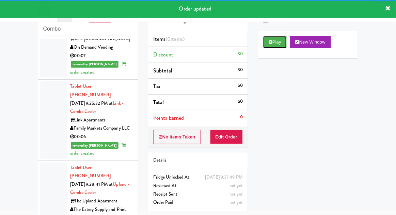
click at [267, 46] on button "Play" at bounding box center [275, 42] width 24 height 12
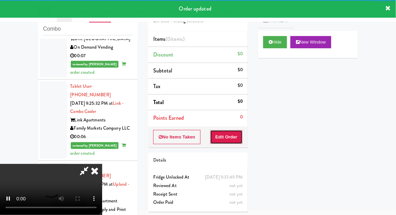
click at [230, 142] on button "Edit Order" at bounding box center [226, 137] width 33 height 14
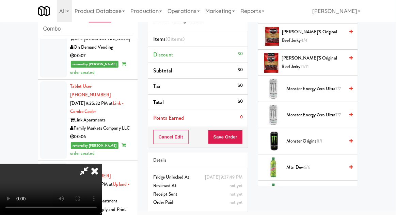
scroll to position [318, 0]
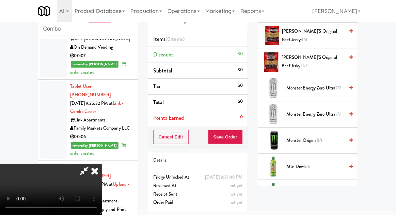
click at [320, 138] on span "1/1" at bounding box center [320, 140] width 5 height 6
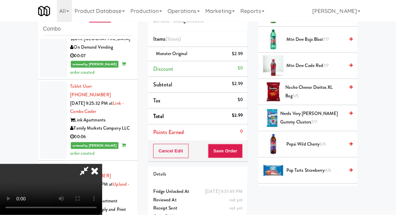
scroll to position [501, 0]
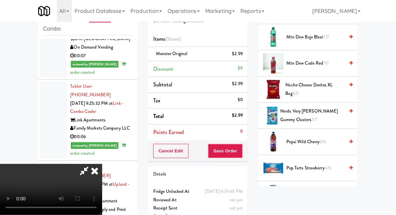
click at [329, 114] on span "Nerds Very [PERSON_NAME] Gummy Clusters 7/7" at bounding box center [312, 115] width 64 height 17
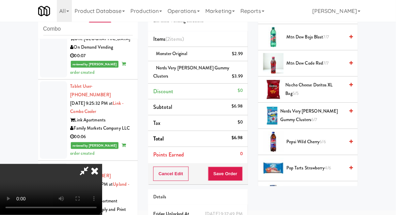
scroll to position [31, 0]
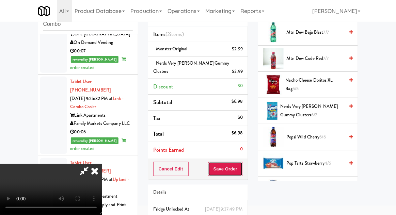
click at [243, 164] on button "Save Order" at bounding box center [225, 169] width 35 height 14
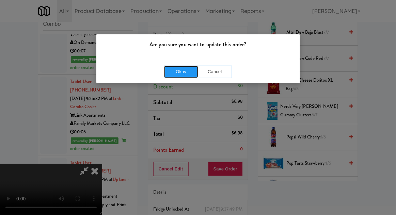
click at [180, 68] on button "Okay" at bounding box center [181, 72] width 34 height 12
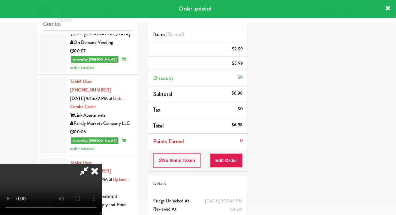
scroll to position [0, 0]
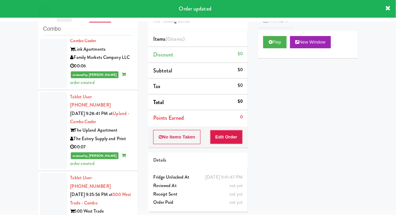
scroll to position [1981, 0]
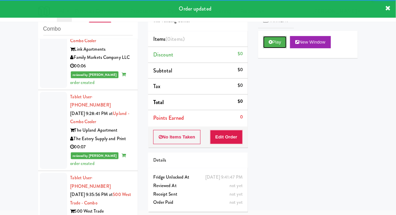
click at [267, 45] on button "Play" at bounding box center [275, 42] width 24 height 12
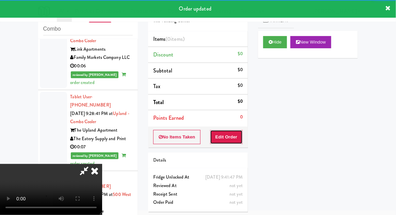
click at [231, 139] on button "Edit Order" at bounding box center [226, 137] width 33 height 14
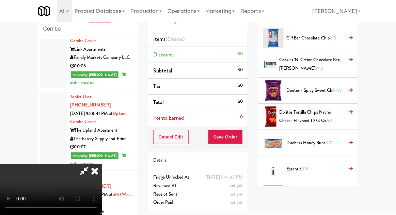
scroll to position [163, 0]
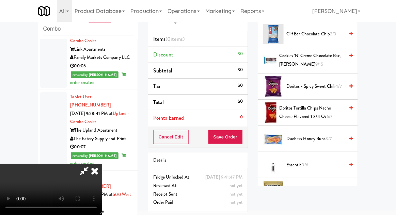
click at [331, 113] on span "6/7" at bounding box center [330, 116] width 6 height 6
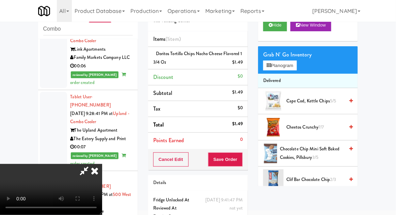
scroll to position [0, 0]
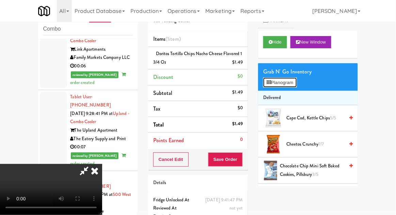
click at [295, 87] on button "Planogram" at bounding box center [279, 83] width 33 height 10
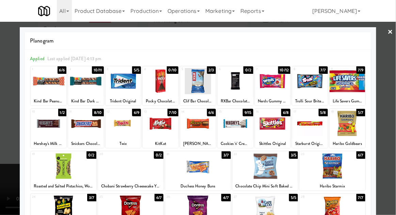
click at [389, 78] on div at bounding box center [198, 107] width 396 height 215
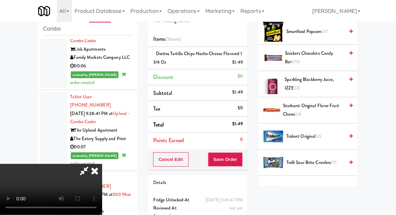
scroll to position [671, 0]
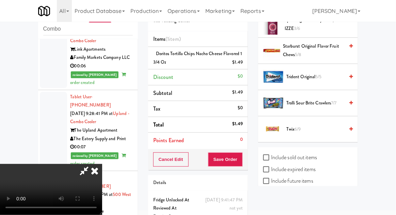
click at [275, 154] on label "Include sold out items" at bounding box center [290, 158] width 54 height 10
click at [271, 155] on input "Include sold out items" at bounding box center [267, 157] width 8 height 5
checkbox input "true"
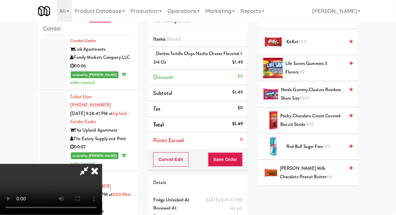
scroll to position [469, 0]
click at [290, 115] on span "Pocky Chocolate Cream Covered Biscuit Sticks 0/10" at bounding box center [313, 120] width 64 height 17
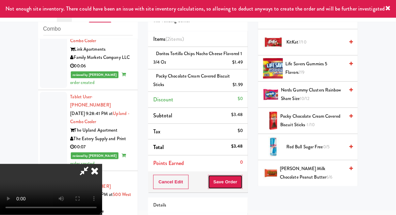
click at [242, 183] on button "Save Order" at bounding box center [225, 182] width 35 height 14
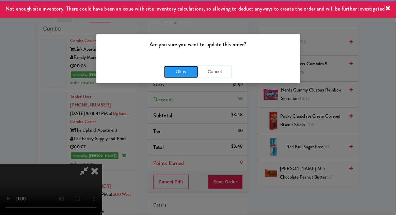
click at [179, 76] on button "Okay" at bounding box center [181, 72] width 34 height 12
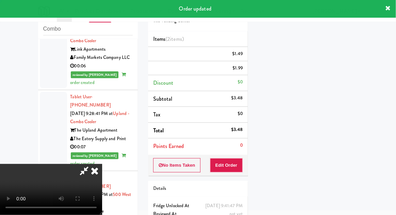
scroll to position [0, 0]
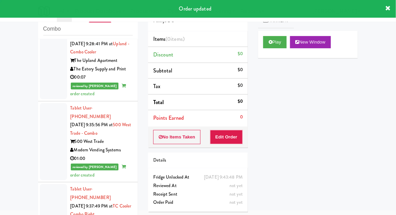
scroll to position [2055, 0]
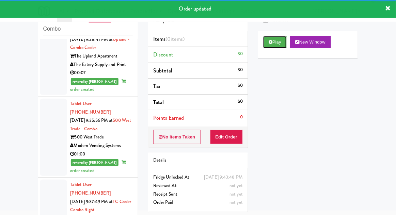
click at [274, 45] on button "Play" at bounding box center [275, 42] width 24 height 12
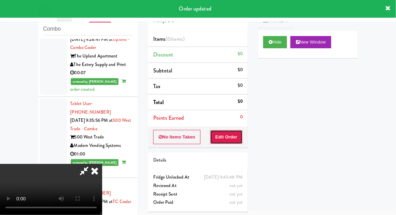
click at [223, 136] on button "Edit Order" at bounding box center [226, 137] width 33 height 14
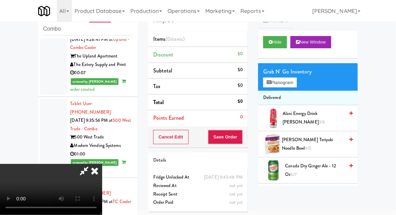
scroll to position [25, 0]
click at [293, 80] on button "Planogram" at bounding box center [279, 83] width 33 height 10
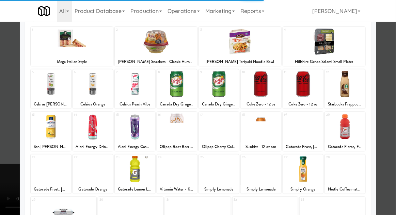
scroll to position [40, 0]
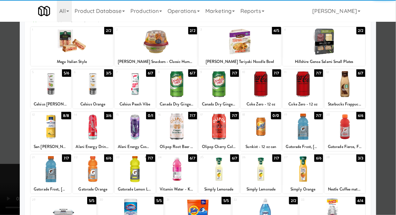
click at [176, 171] on div at bounding box center [177, 169] width 40 height 26
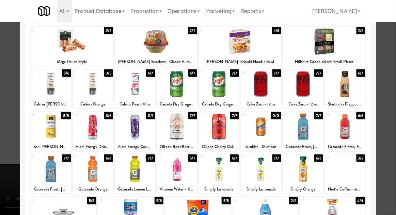
click at [389, 95] on div at bounding box center [198, 107] width 396 height 215
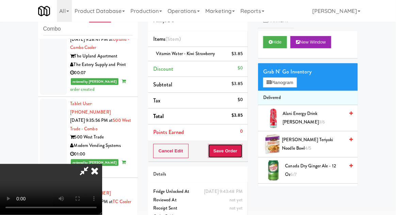
click at [240, 149] on button "Save Order" at bounding box center [225, 151] width 35 height 14
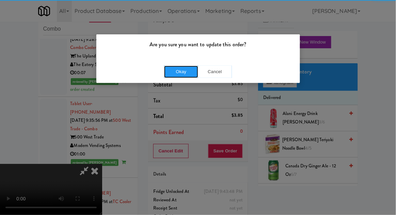
click at [181, 71] on button "Okay" at bounding box center [181, 72] width 34 height 12
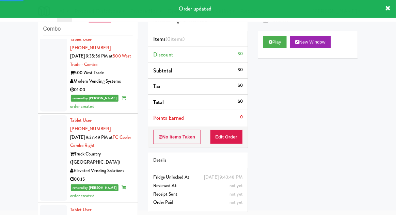
scroll to position [2126, 0]
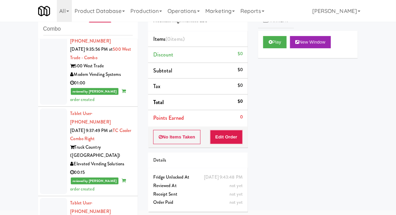
click at [260, 47] on div "Play New Window" at bounding box center [308, 44] width 100 height 27
click at [267, 40] on button "Play" at bounding box center [275, 42] width 24 height 12
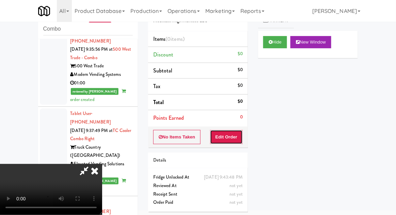
click at [227, 136] on button "Edit Order" at bounding box center [226, 137] width 33 height 14
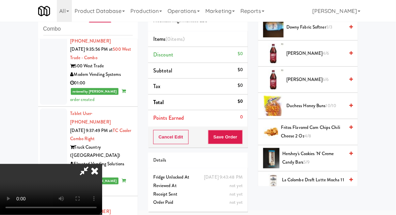
scroll to position [379, 0]
click at [325, 150] on span "Hershey's Cookies 'n' Creme Candy Bars 5/9" at bounding box center [313, 158] width 62 height 17
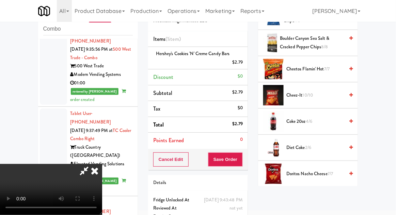
scroll to position [0, 0]
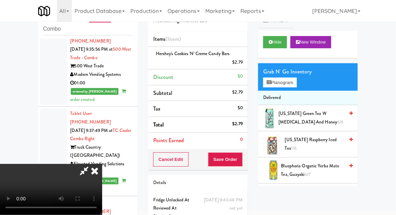
click at [322, 120] on span "[US_STATE] Green Tea w [MEDICAL_DATA] and Honey 6/6" at bounding box center [312, 118] width 66 height 17
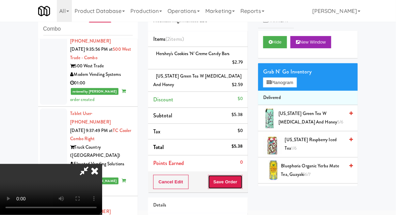
click at [241, 184] on button "Save Order" at bounding box center [225, 182] width 35 height 14
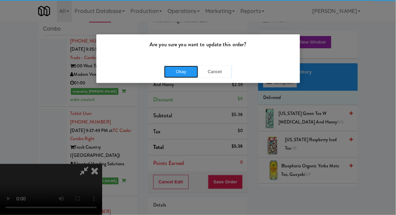
click at [175, 76] on button "Okay" at bounding box center [181, 72] width 34 height 12
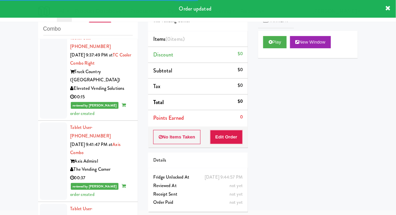
scroll to position [2208, 0]
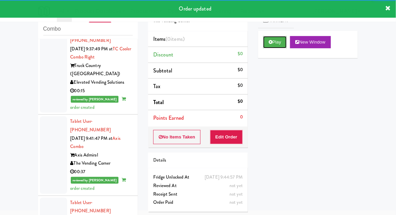
click at [276, 38] on button "Play" at bounding box center [275, 42] width 24 height 12
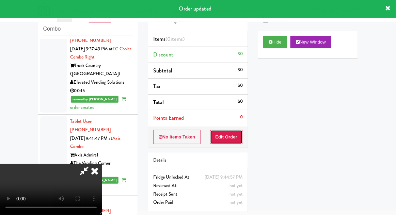
click at [235, 134] on button "Edit Order" at bounding box center [226, 137] width 33 height 14
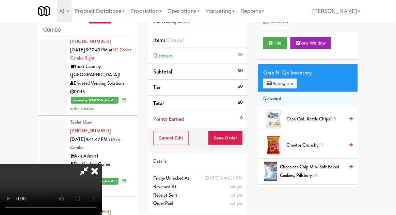
scroll to position [0, 0]
click at [102, 164] on icon at bounding box center [94, 171] width 15 height 14
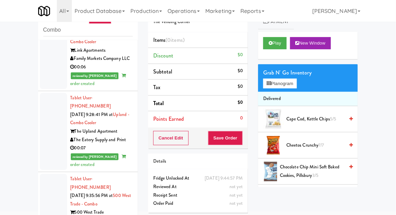
scroll to position [1977, 0]
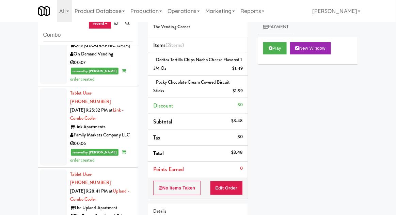
scroll to position [20, 0]
click at [222, 184] on button "Edit Order" at bounding box center [226, 188] width 33 height 14
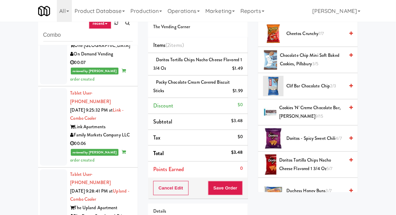
scroll to position [118, 0]
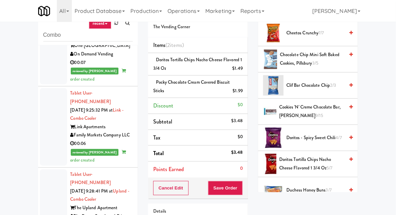
click at [217, 67] on div "Doritos Tortilla Chips Nacho Cheese Flavored 1 3/4 Oz $1.49" at bounding box center [198, 64] width 90 height 17
click at [243, 74] on link at bounding box center [242, 71] width 6 height 9
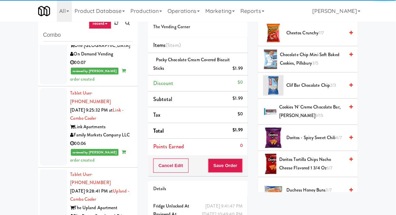
click at [352, 138] on icon at bounding box center [350, 138] width 3 height 4
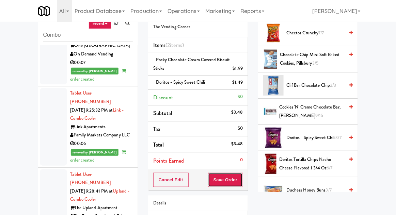
click at [217, 180] on button "Save Order" at bounding box center [225, 180] width 35 height 14
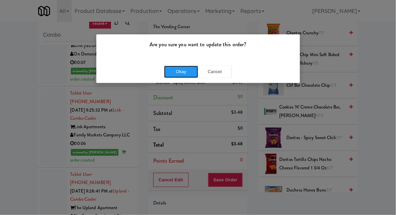
click at [180, 77] on button "Okay" at bounding box center [181, 72] width 34 height 12
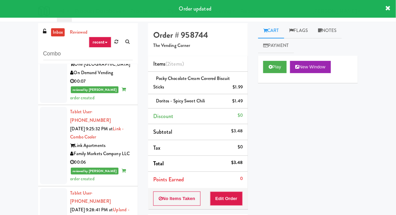
scroll to position [0, 0]
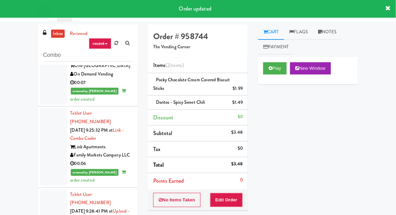
click at [332, 36] on link "Notes" at bounding box center [327, 32] width 29 height 15
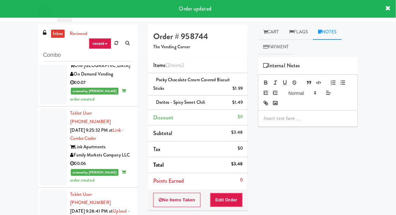
click at [303, 120] on p at bounding box center [308, 118] width 89 height 7
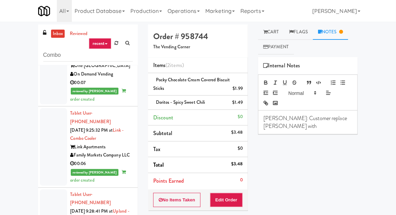
copy span "Doritos - Spicy Sweet Chili"
click at [338, 122] on p "[PERSON_NAME]: Customer replace [PERSON_NAME] with" at bounding box center [308, 122] width 89 height 15
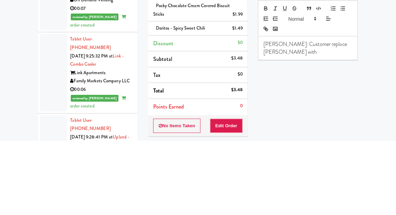
click at [315, 128] on p "[PERSON_NAME]: Customer replace [PERSON_NAME] with" at bounding box center [308, 122] width 89 height 15
click at [315, 129] on p "[PERSON_NAME]: Customer replace [PERSON_NAME] with" at bounding box center [308, 122] width 89 height 15
click at [317, 128] on p "[PERSON_NAME]: Customer replace [PERSON_NAME] with" at bounding box center [308, 122] width 89 height 15
click at [19, 125] on div "inbox reviewed recent all unclear take inventory issue suspicious failed recent…" at bounding box center [198, 153] width 396 height 256
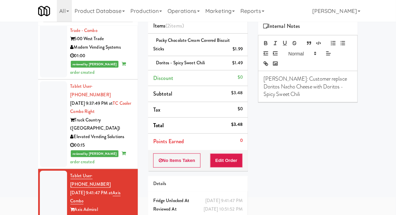
scroll to position [2139, 0]
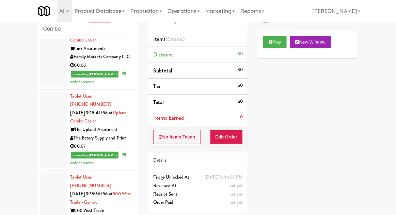
scroll to position [1982, 0]
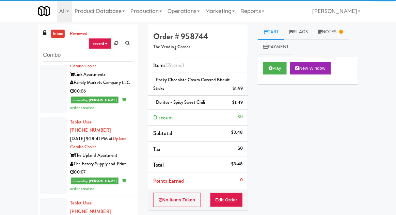
click at [332, 31] on link "Notes" at bounding box center [330, 32] width 35 height 15
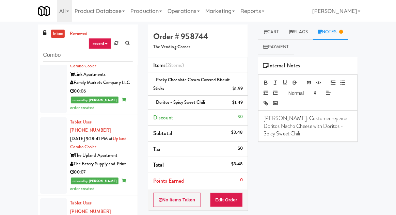
click at [311, 137] on p "[PERSON_NAME]: Customer replace Doritos Nacho Cheese with Doritos - Spicy Sweet…" at bounding box center [308, 126] width 89 height 23
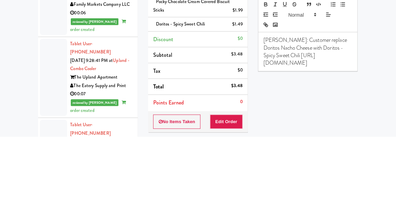
click at [19, 128] on div "inbox reviewed recent all unclear take inventory issue suspicious failed recent…" at bounding box center [198, 153] width 396 height 256
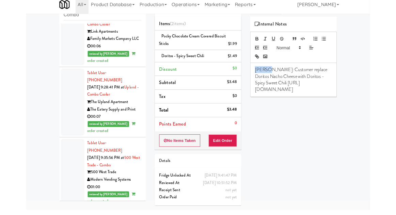
scroll to position [43, 0]
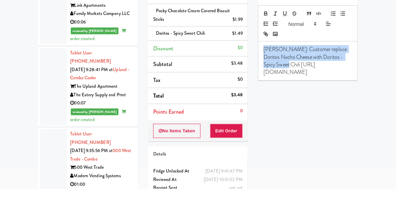
copy p "[PERSON_NAME]: Customer replace Doritos Nacho Cheese with Doritos - Spicy Sweet…"
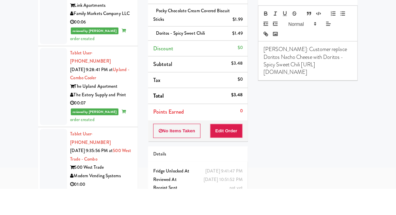
click at [5, 88] on div "inbox reviewed recent all unclear take inventory issue suspicious failed recent…" at bounding box center [198, 110] width 396 height 256
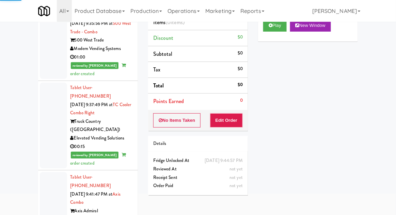
scroll to position [2136, 0]
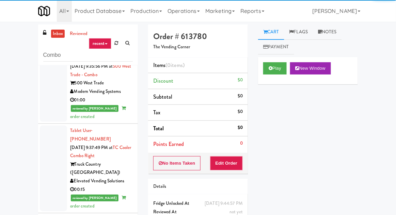
click at [330, 36] on link "Notes" at bounding box center [327, 32] width 29 height 15
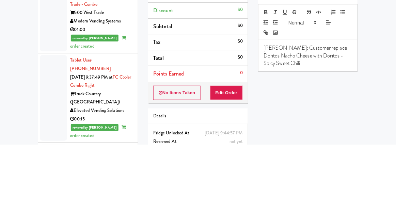
click at [24, 129] on div "inbox reviewed recent all unclear take inventory issue suspicious failed recent…" at bounding box center [198, 150] width 396 height 250
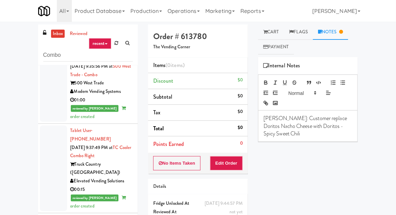
click at [309, 132] on p "[PERSON_NAME]: Customer replace Doritos Nacho Cheese with Doritos - Spicy Sweet…" at bounding box center [308, 126] width 89 height 23
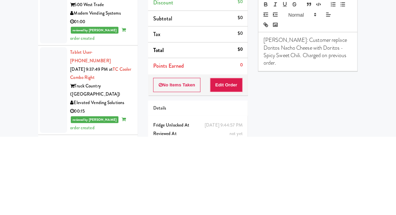
click at [18, 138] on div "inbox reviewed recent all unclear take inventory issue suspicious failed recent…" at bounding box center [198, 150] width 396 height 250
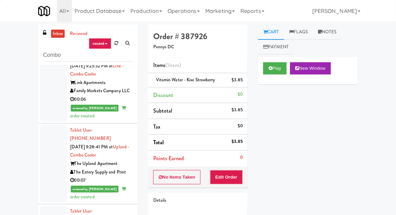
scroll to position [1974, 0]
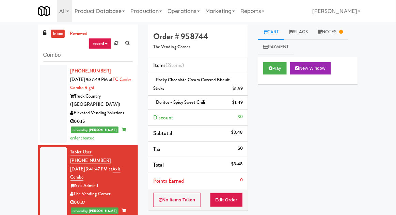
scroll to position [2195, 0]
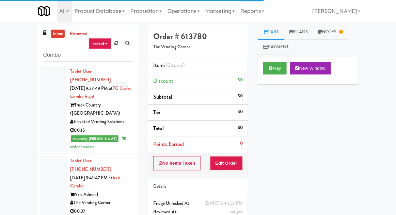
click at [337, 34] on link "Notes" at bounding box center [330, 32] width 35 height 15
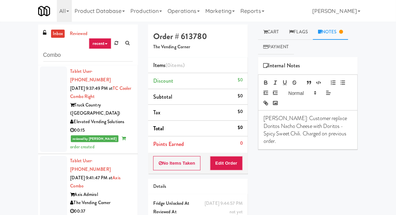
click at [350, 134] on p "[PERSON_NAME]: Customer replace Doritos Nacho Cheese with Doritos - Spicy Sweet…" at bounding box center [308, 130] width 89 height 31
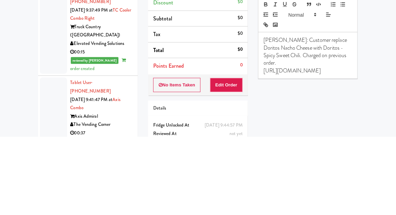
click at [368, 141] on div "inbox reviewed recent all unclear take inventory issue suspicious failed recent…" at bounding box center [198, 150] width 396 height 250
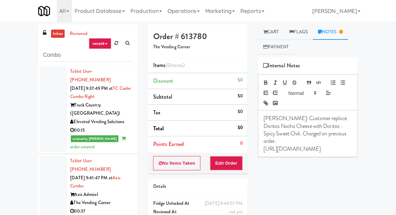
click at [286, 33] on link "Flags" at bounding box center [298, 32] width 29 height 15
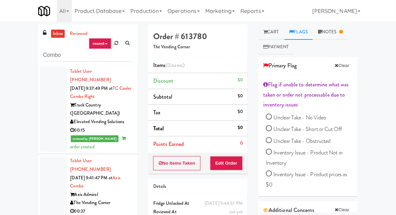
click at [280, 35] on link "Cart" at bounding box center [271, 32] width 26 height 15
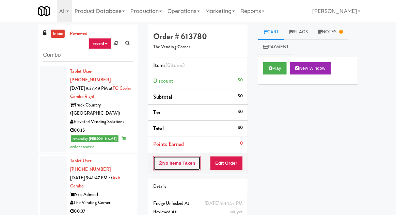
click at [163, 165] on button "No Items Taken" at bounding box center [177, 163] width 48 height 14
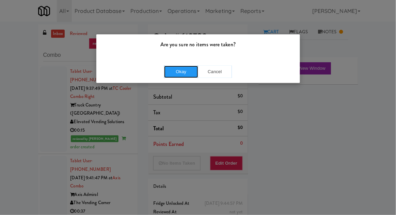
click at [179, 74] on button "Okay" at bounding box center [181, 72] width 34 height 12
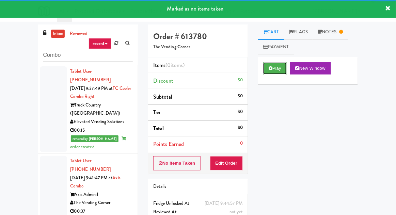
click at [270, 67] on icon at bounding box center [271, 68] width 4 height 4
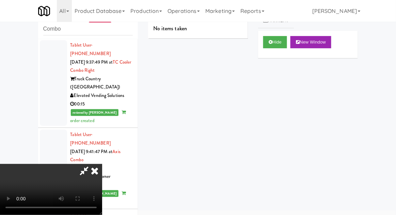
click at [92, 164] on icon at bounding box center [84, 171] width 16 height 14
click at [102, 164] on icon at bounding box center [94, 171] width 15 height 14
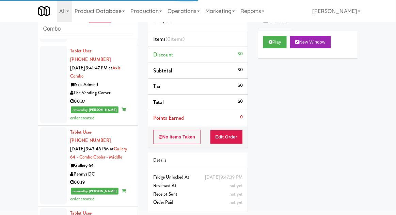
scroll to position [2279, 0]
click at [264, 44] on button "Play" at bounding box center [275, 42] width 24 height 12
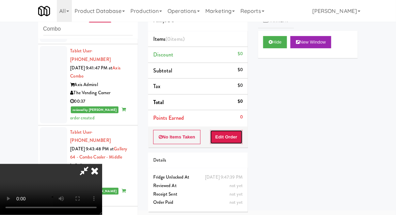
click at [220, 139] on button "Edit Order" at bounding box center [226, 137] width 33 height 14
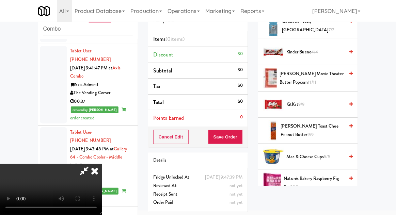
scroll to position [380, 0]
click at [325, 123] on span "[PERSON_NAME] Toast Chee Peanut Butter 9/9" at bounding box center [313, 131] width 64 height 17
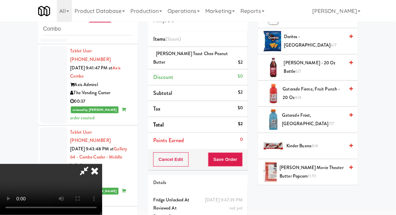
scroll to position [282, 0]
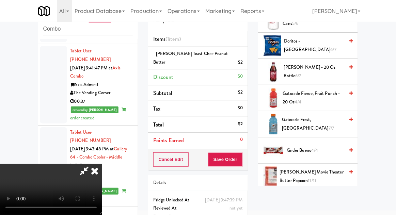
click at [330, 120] on span "Gatorade Frost, Glacier Freeze 7/7" at bounding box center [313, 124] width 62 height 17
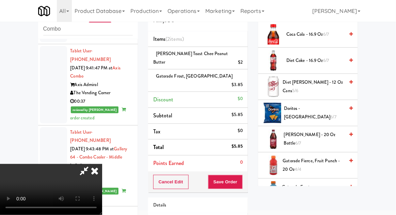
scroll to position [221, 0]
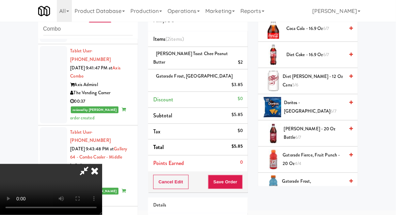
click at [331, 108] on span "6/7" at bounding box center [334, 111] width 6 height 6
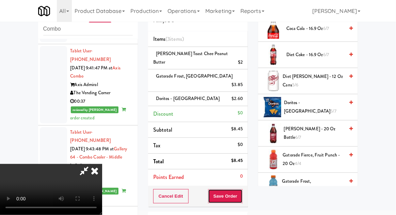
click at [241, 189] on button "Save Order" at bounding box center [225, 196] width 35 height 14
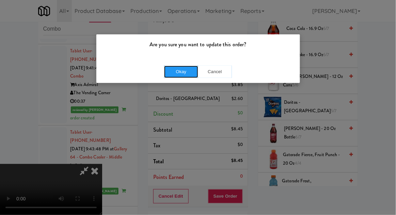
click at [175, 69] on button "Okay" at bounding box center [181, 72] width 34 height 12
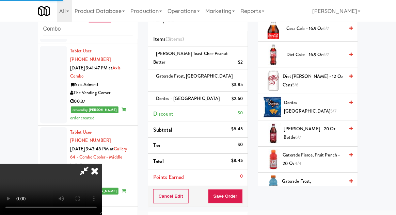
scroll to position [67, 0]
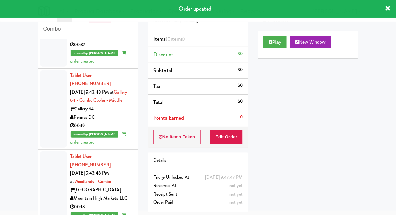
scroll to position [2355, 0]
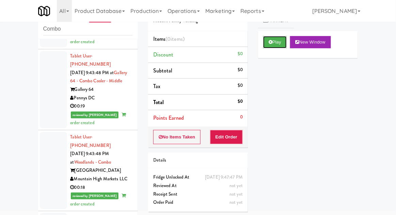
click at [273, 40] on button "Play" at bounding box center [275, 42] width 24 height 12
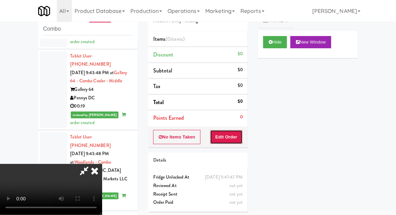
click at [225, 134] on button "Edit Order" at bounding box center [226, 137] width 33 height 14
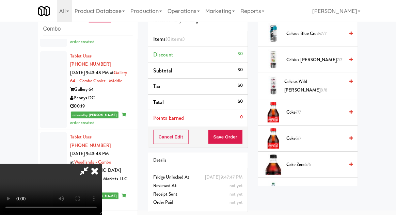
scroll to position [235, 0]
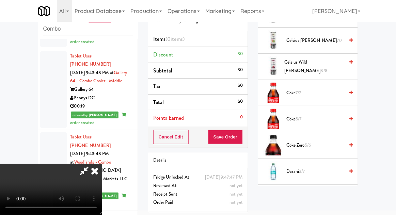
click at [322, 147] on span "Coke Zero 5/6" at bounding box center [315, 145] width 58 height 9
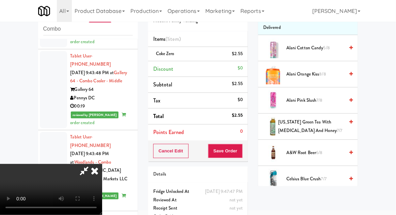
scroll to position [69, 0]
click at [326, 126] on span "[US_STATE] Green Tea with [MEDICAL_DATA] and Honey 7/7" at bounding box center [311, 127] width 66 height 17
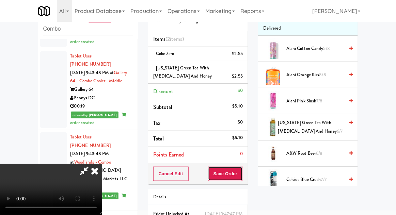
click at [242, 173] on button "Save Order" at bounding box center [225, 174] width 35 height 14
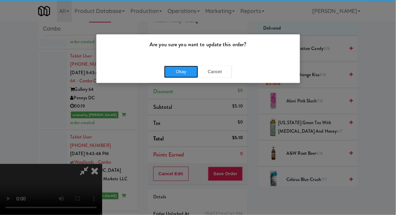
click at [176, 69] on button "Okay" at bounding box center [181, 72] width 34 height 12
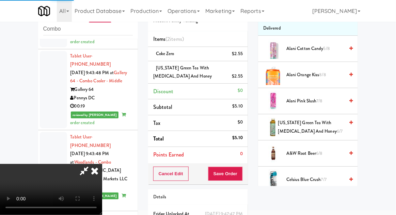
scroll to position [67, 0]
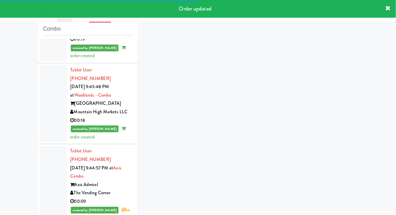
scroll to position [2439, 0]
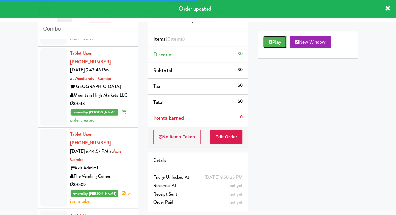
click at [274, 45] on button "Play" at bounding box center [275, 42] width 24 height 12
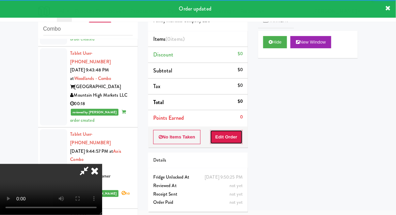
click at [226, 138] on button "Edit Order" at bounding box center [226, 137] width 33 height 14
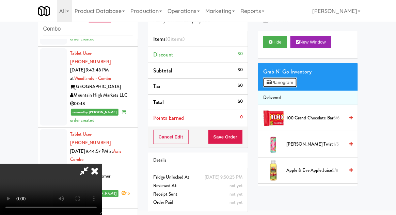
click at [291, 86] on button "Planogram" at bounding box center [279, 83] width 33 height 10
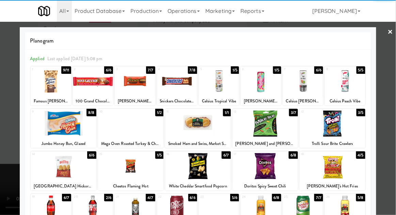
click at [61, 168] on div at bounding box center [64, 166] width 66 height 26
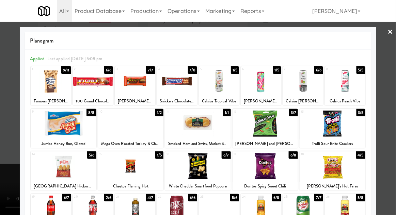
click at [390, 90] on div at bounding box center [198, 107] width 396 height 215
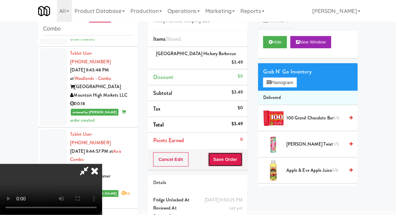
click at [242, 153] on button "Save Order" at bounding box center [225, 160] width 35 height 14
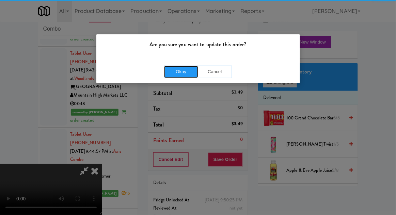
click at [178, 69] on button "Okay" at bounding box center [181, 72] width 34 height 12
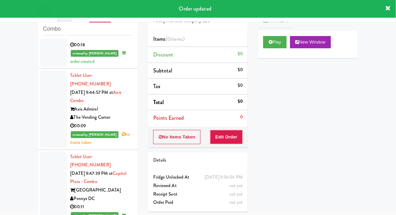
scroll to position [2498, 0]
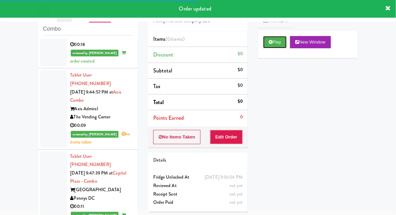
click at [277, 43] on button "Play" at bounding box center [275, 42] width 24 height 12
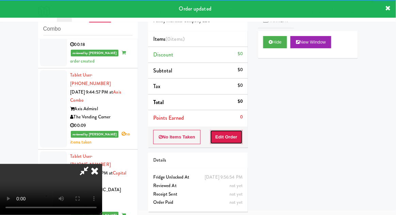
click at [229, 133] on button "Edit Order" at bounding box center [226, 137] width 33 height 14
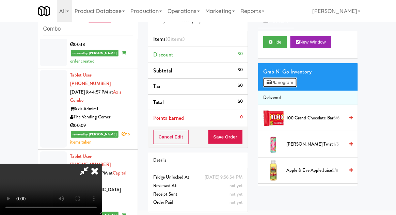
click at [293, 86] on button "Planogram" at bounding box center [279, 83] width 33 height 10
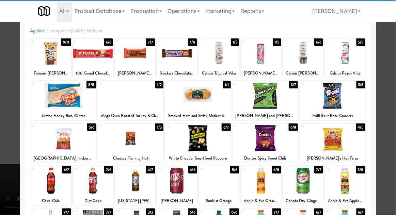
scroll to position [31, 0]
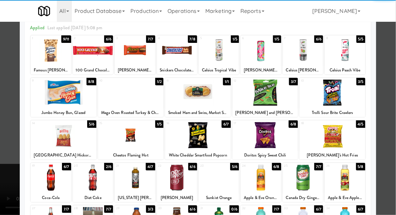
click at [312, 173] on div at bounding box center [303, 178] width 40 height 26
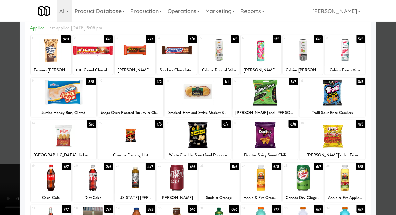
click at [393, 126] on div at bounding box center [198, 107] width 396 height 215
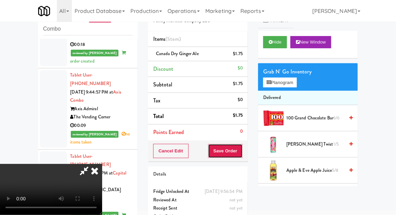
click at [240, 148] on button "Save Order" at bounding box center [225, 151] width 35 height 14
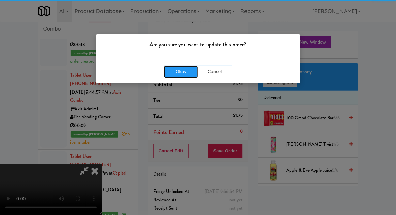
click at [170, 73] on button "Okay" at bounding box center [181, 72] width 34 height 12
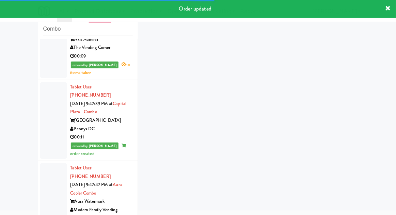
scroll to position [2570, 0]
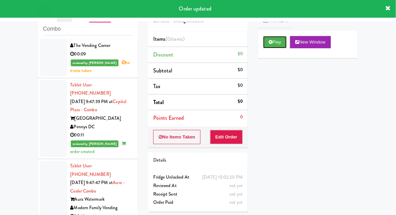
click at [270, 41] on icon at bounding box center [271, 42] width 4 height 4
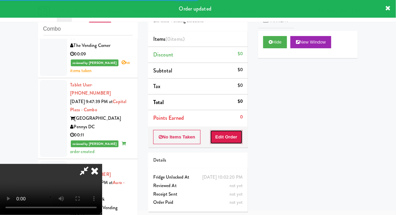
click at [226, 132] on button "Edit Order" at bounding box center [226, 137] width 33 height 14
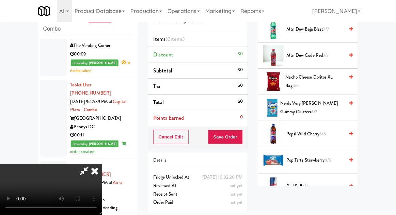
scroll to position [493, 0]
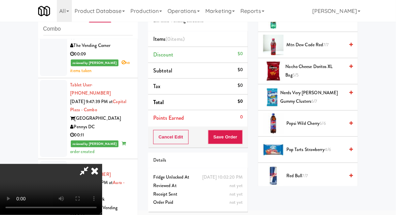
click at [326, 150] on span "4/6" at bounding box center [328, 149] width 6 height 6
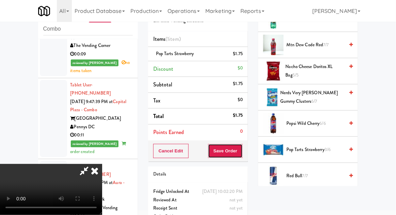
click at [241, 147] on button "Save Order" at bounding box center [225, 151] width 35 height 14
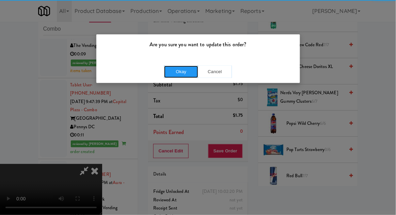
click at [182, 70] on button "Okay" at bounding box center [181, 72] width 34 height 12
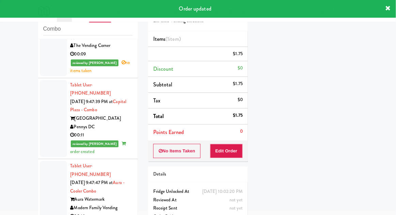
scroll to position [0, 0]
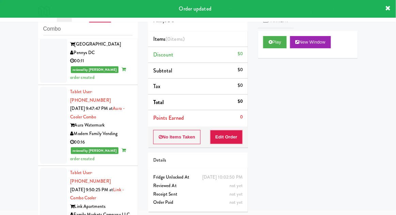
scroll to position [2644, 0]
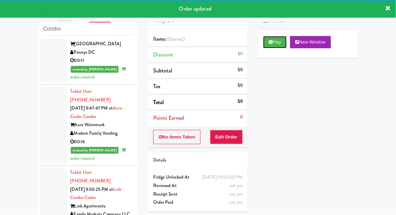
click at [270, 38] on button "Play" at bounding box center [275, 42] width 24 height 12
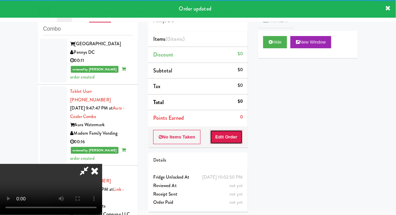
click at [229, 138] on button "Edit Order" at bounding box center [226, 137] width 33 height 14
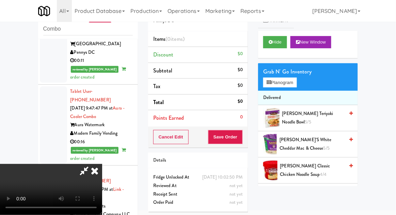
scroll to position [25, 0]
click at [322, 141] on span "[PERSON_NAME]’s White Cheddar Mac & Cheese 5/5" at bounding box center [312, 144] width 65 height 17
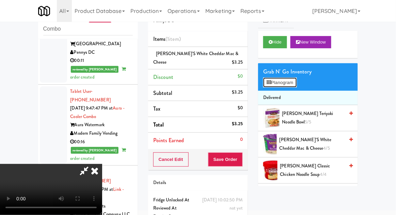
click at [296, 86] on button "Planogram" at bounding box center [279, 83] width 33 height 10
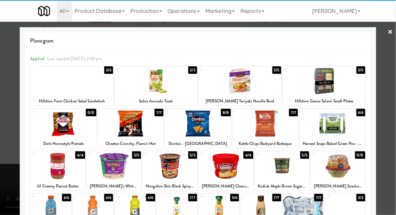
click at [391, 90] on div at bounding box center [198, 107] width 396 height 215
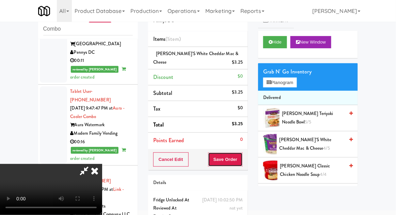
click at [238, 163] on button "Save Order" at bounding box center [225, 160] width 35 height 14
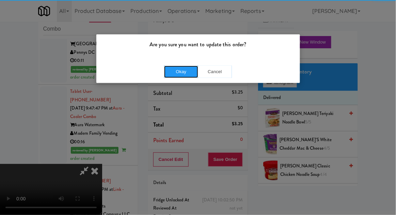
click at [173, 76] on button "Okay" at bounding box center [181, 72] width 34 height 12
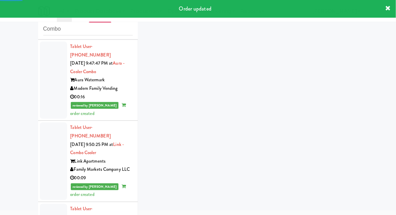
scroll to position [2737, 0]
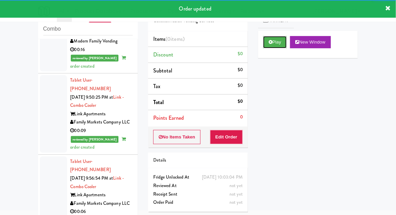
click at [269, 47] on button "Play" at bounding box center [275, 42] width 24 height 12
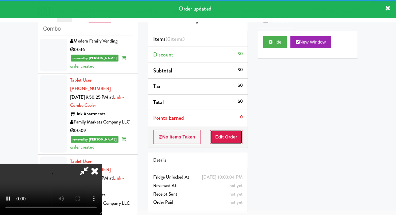
click at [222, 139] on button "Edit Order" at bounding box center [226, 137] width 33 height 14
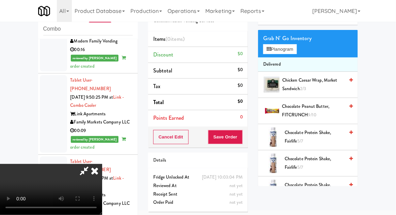
scroll to position [0, 0]
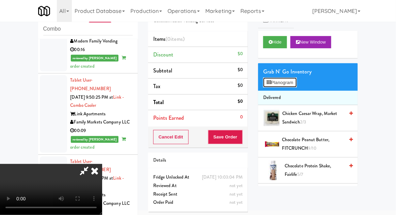
click at [274, 78] on button "Planogram" at bounding box center [279, 83] width 33 height 10
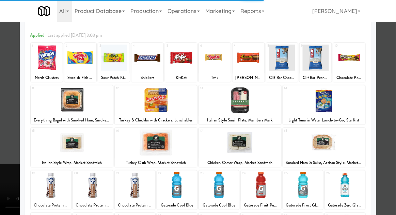
scroll to position [63, 0]
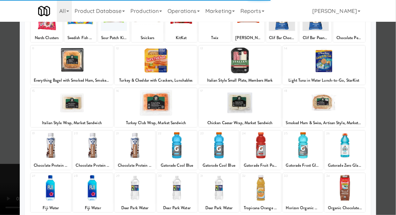
click at [311, 147] on div at bounding box center [303, 145] width 40 height 26
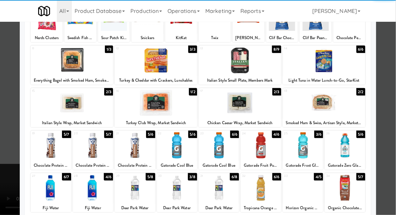
click at [389, 103] on div at bounding box center [198, 107] width 396 height 215
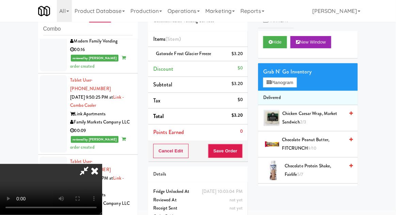
click at [92, 164] on icon at bounding box center [84, 171] width 16 height 14
click at [239, 148] on button "Save Order" at bounding box center [225, 151] width 35 height 14
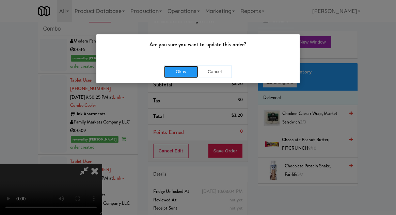
click at [181, 67] on button "Okay" at bounding box center [181, 72] width 34 height 12
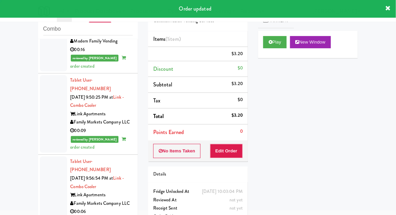
scroll to position [0, 0]
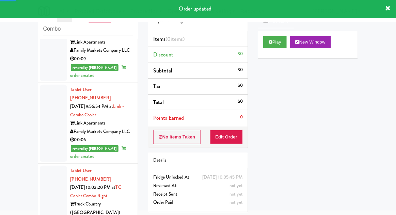
scroll to position [2813, 0]
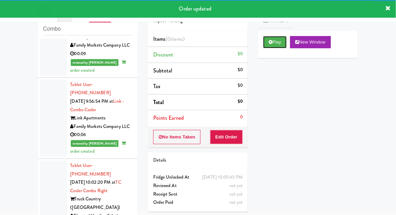
click at [274, 41] on button "Play" at bounding box center [275, 42] width 24 height 12
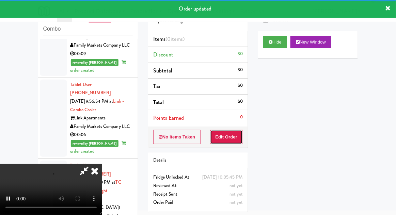
click at [232, 139] on button "Edit Order" at bounding box center [226, 137] width 33 height 14
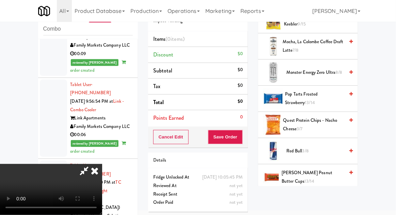
scroll to position [598, 0]
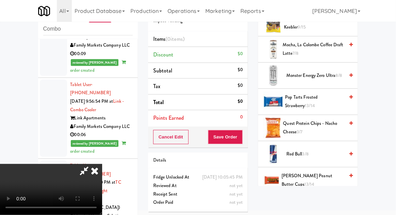
click at [327, 172] on span "[PERSON_NAME] Peanut Butter cups 13/14" at bounding box center [313, 180] width 63 height 17
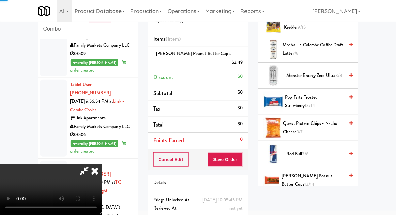
click at [327, 172] on span "[PERSON_NAME] Peanut Butter cups 12/14" at bounding box center [313, 180] width 63 height 17
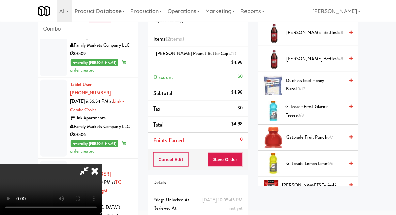
scroll to position [301, 0]
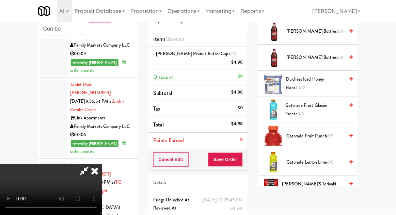
click at [329, 159] on span "6/6" at bounding box center [330, 162] width 6 height 6
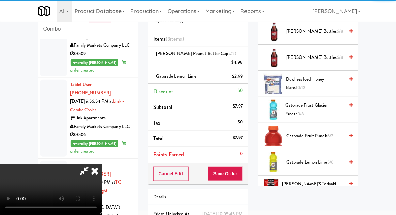
scroll to position [25, 0]
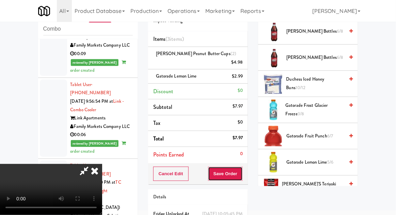
click at [241, 170] on button "Save Order" at bounding box center [225, 174] width 35 height 14
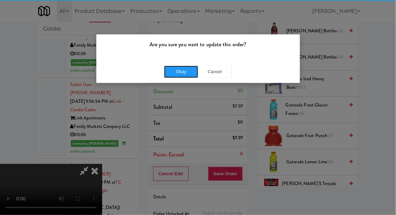
click at [169, 66] on button "Okay" at bounding box center [181, 72] width 34 height 12
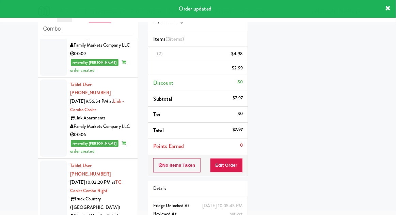
scroll to position [0, 0]
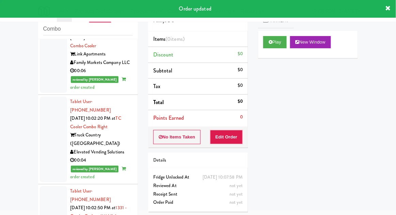
scroll to position [3101, 0]
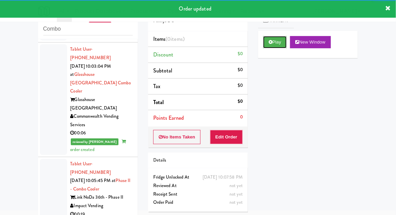
click at [270, 46] on button "Play" at bounding box center [275, 42] width 24 height 12
click at [225, 131] on button "Edit Order" at bounding box center [226, 137] width 33 height 14
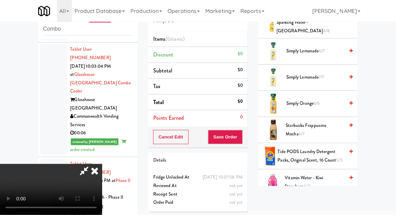
scroll to position [731, 0]
click at [330, 175] on span "Vitamin Water - Kiwi Strawberry 5/7" at bounding box center [315, 183] width 60 height 17
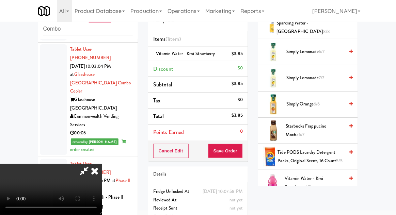
scroll to position [25, 0]
click at [240, 147] on button "Save Order" at bounding box center [225, 151] width 35 height 14
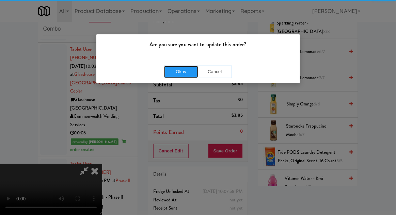
click at [180, 69] on button "Okay" at bounding box center [181, 72] width 34 height 12
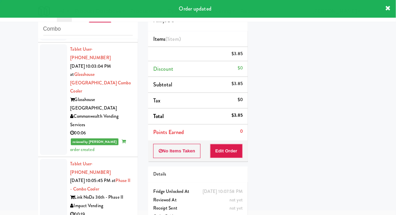
scroll to position [0, 0]
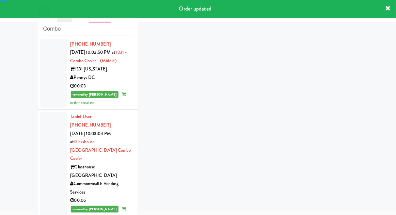
scroll to position [3117, 0]
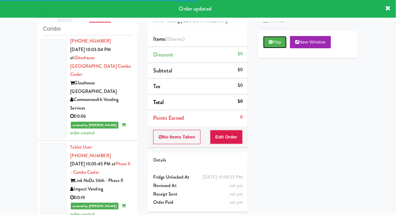
click at [276, 44] on button "Play" at bounding box center [275, 42] width 24 height 12
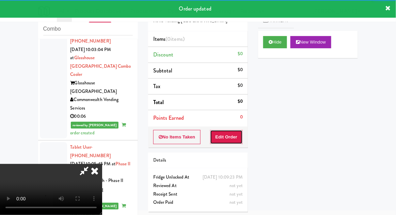
click at [222, 135] on button "Edit Order" at bounding box center [226, 137] width 33 height 14
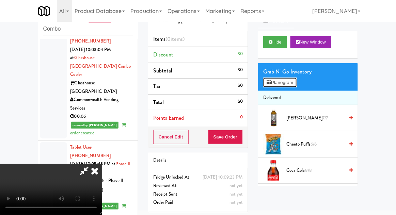
click at [295, 81] on button "Planogram" at bounding box center [279, 83] width 33 height 10
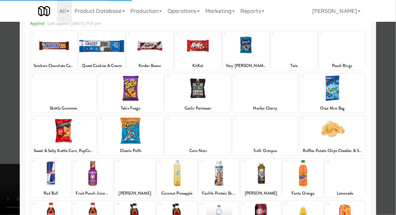
scroll to position [48, 0]
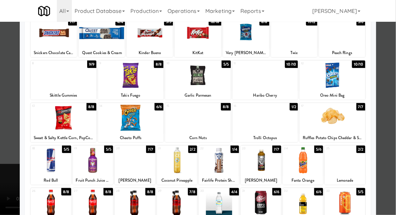
click at [355, 153] on div at bounding box center [345, 160] width 40 height 26
click at [387, 114] on div at bounding box center [198, 107] width 396 height 215
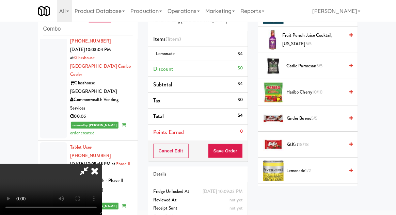
scroll to position [426, 0]
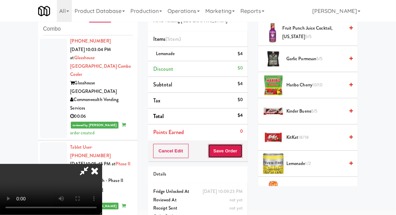
click at [241, 156] on button "Save Order" at bounding box center [225, 151] width 35 height 14
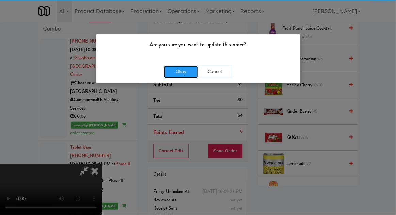
click at [175, 74] on button "Okay" at bounding box center [181, 72] width 34 height 12
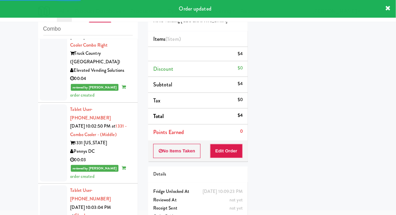
scroll to position [2958, 0]
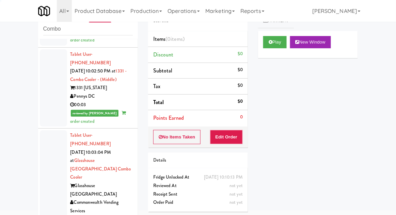
scroll to position [3134, 0]
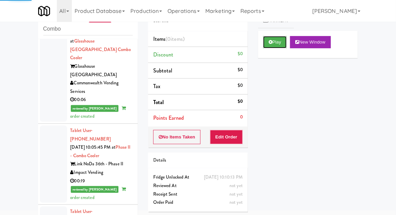
click at [274, 39] on button "Play" at bounding box center [275, 42] width 24 height 12
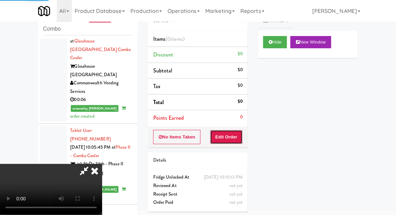
click at [229, 136] on button "Edit Order" at bounding box center [226, 137] width 33 height 14
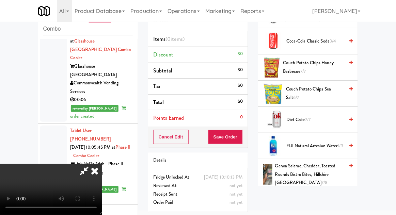
scroll to position [176, 0]
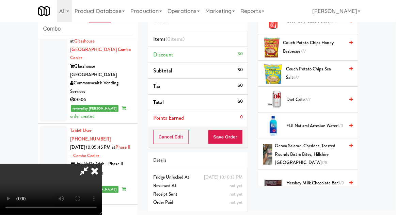
click at [332, 123] on span "FIJI Natural Artesian Water 1/3" at bounding box center [315, 126] width 58 height 9
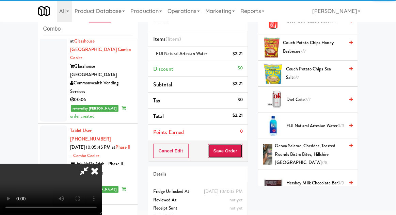
click at [238, 148] on button "Save Order" at bounding box center [225, 151] width 35 height 14
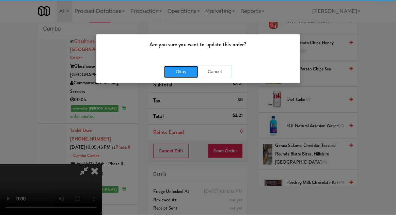
click at [175, 72] on button "Okay" at bounding box center [181, 72] width 34 height 12
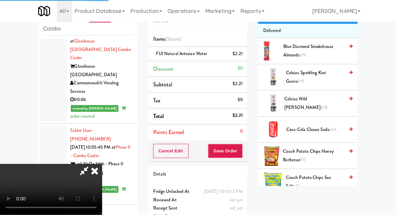
scroll to position [0, 0]
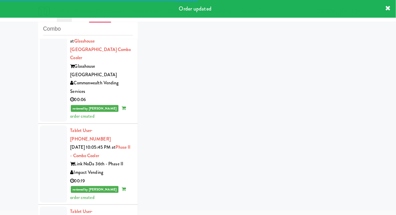
scroll to position [3151, 0]
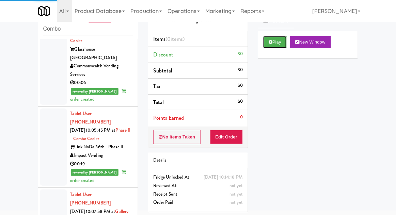
click at [274, 43] on button "Play" at bounding box center [275, 42] width 24 height 12
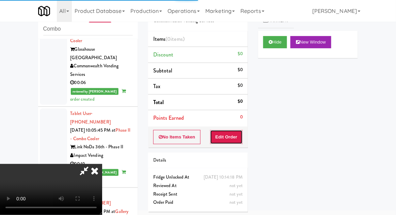
click at [240, 142] on button "Edit Order" at bounding box center [226, 137] width 33 height 14
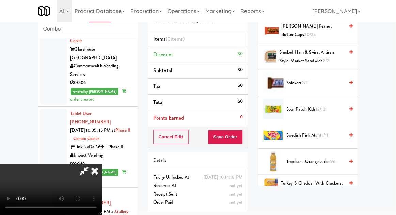
scroll to position [749, 0]
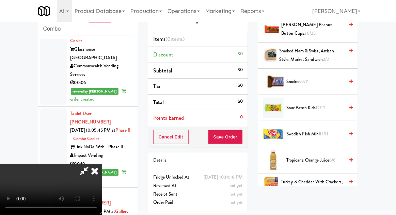
click at [321, 82] on span "Snickers 9/11" at bounding box center [315, 82] width 58 height 9
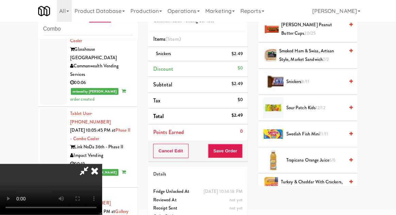
scroll to position [25, 0]
click at [241, 154] on button "Save Order" at bounding box center [225, 151] width 35 height 14
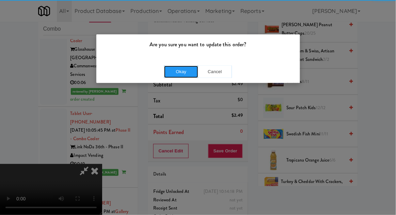
click at [174, 75] on button "Okay" at bounding box center [181, 72] width 34 height 12
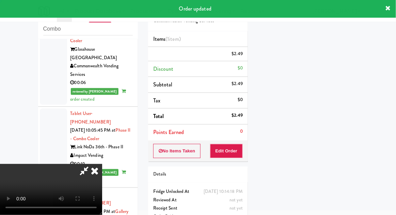
scroll to position [0, 0]
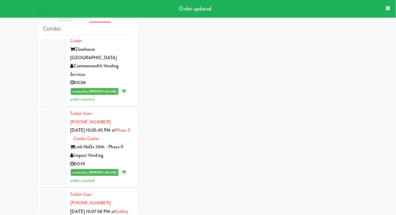
scroll to position [3168, 0]
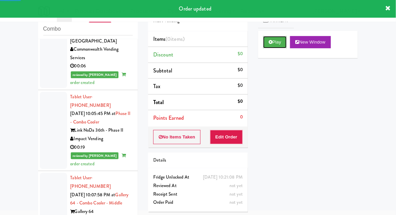
click at [279, 45] on button "Play" at bounding box center [275, 42] width 24 height 12
click at [231, 134] on button "Edit Order" at bounding box center [226, 137] width 33 height 14
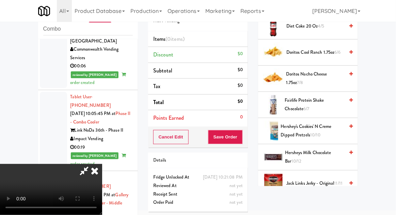
scroll to position [302, 0]
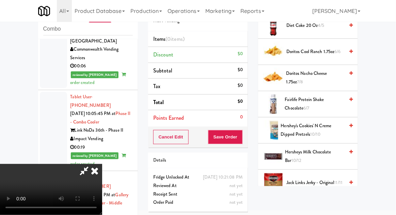
click at [330, 98] on span "Fairlife Protein Shake Chocolate 6/7" at bounding box center [315, 104] width 60 height 17
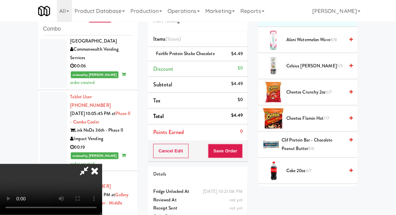
scroll to position [73, 0]
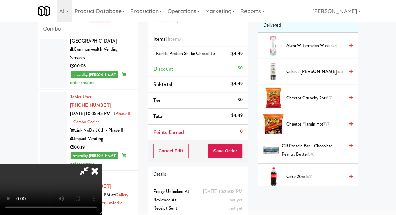
click at [331, 147] on span "Clif Protein Bar - Chocolate Peanut Butter 5/6" at bounding box center [313, 150] width 63 height 17
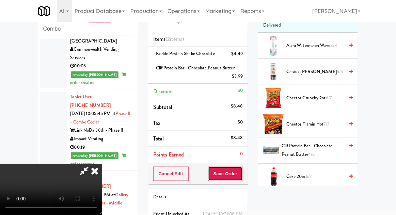
click at [241, 173] on button "Save Order" at bounding box center [225, 174] width 35 height 14
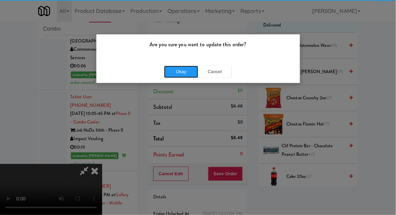
click at [181, 73] on button "Okay" at bounding box center [181, 72] width 34 height 12
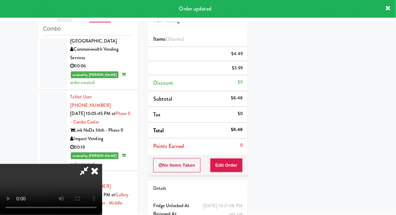
scroll to position [67, 0]
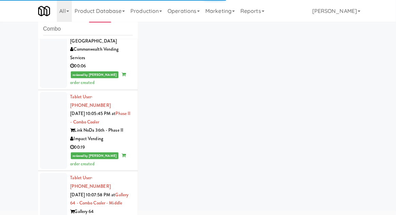
scroll to position [3184, 0]
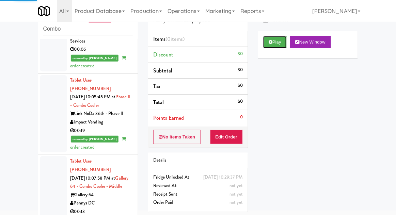
click at [279, 45] on button "Play" at bounding box center [275, 42] width 24 height 12
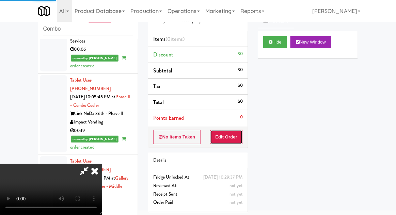
click at [230, 140] on button "Edit Order" at bounding box center [226, 137] width 33 height 14
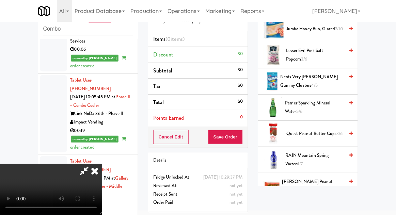
scroll to position [775, 0]
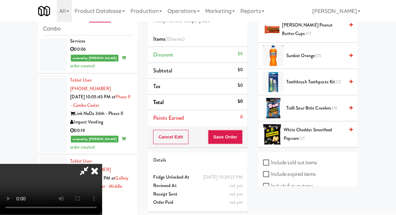
click at [322, 104] on span "Trolli Sour Brite Crawlers 3/8" at bounding box center [315, 108] width 58 height 9
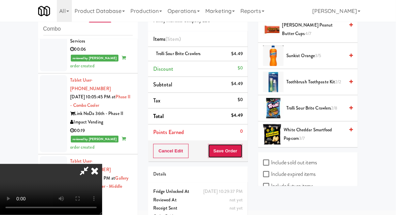
click at [242, 150] on button "Save Order" at bounding box center [225, 151] width 35 height 14
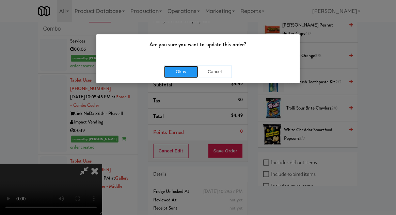
click at [185, 76] on button "Okay" at bounding box center [181, 72] width 34 height 12
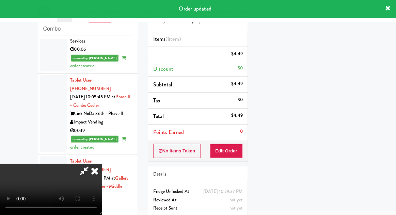
scroll to position [67, 0]
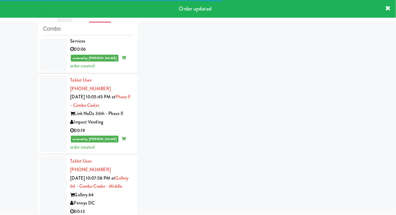
scroll to position [3201, 0]
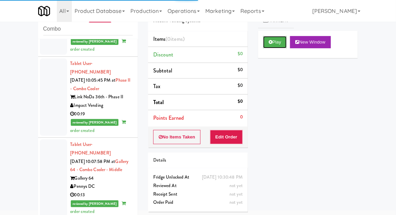
click at [272, 42] on icon at bounding box center [271, 42] width 4 height 4
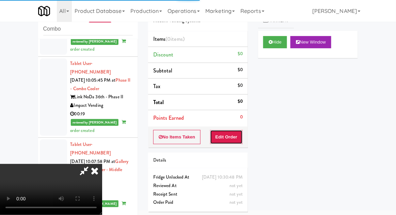
click at [218, 140] on button "Edit Order" at bounding box center [226, 137] width 33 height 14
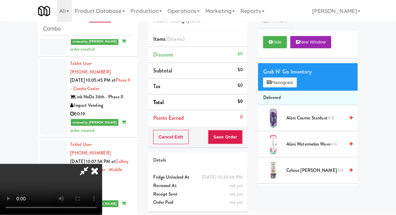
click at [102, 164] on icon at bounding box center [94, 171] width 15 height 14
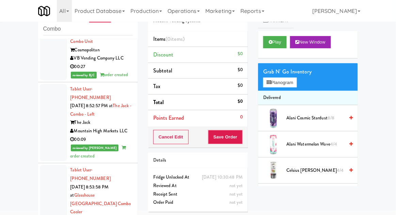
scroll to position [0, 0]
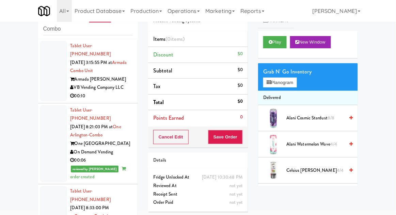
click at [46, 134] on div at bounding box center [53, 143] width 27 height 77
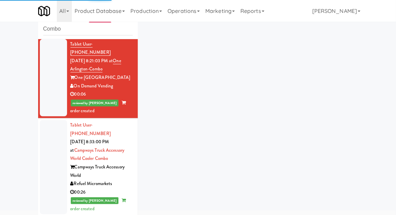
click at [48, 81] on div at bounding box center [53, 77] width 27 height 77
click at [49, 149] on div at bounding box center [53, 167] width 27 height 94
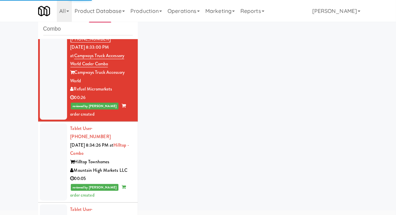
click at [48, 149] on div at bounding box center [53, 162] width 27 height 77
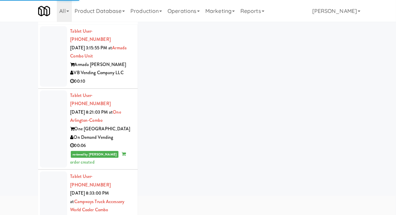
scroll to position [53, 0]
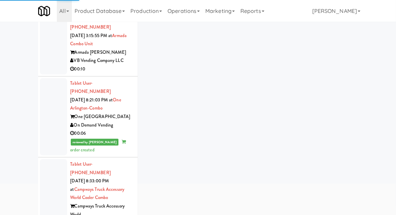
click at [51, 94] on div at bounding box center [53, 116] width 27 height 77
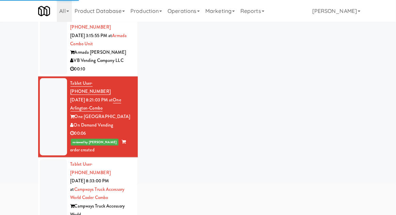
click at [50, 166] on div at bounding box center [53, 206] width 27 height 94
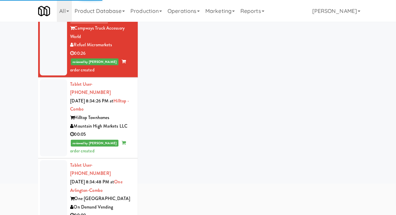
click at [49, 95] on div at bounding box center [53, 117] width 27 height 77
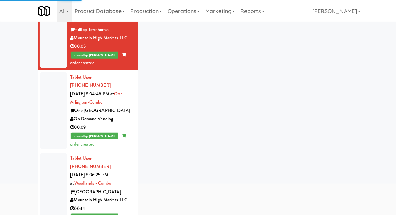
scroll to position [266, 0]
click at [55, 87] on div at bounding box center [53, 110] width 27 height 77
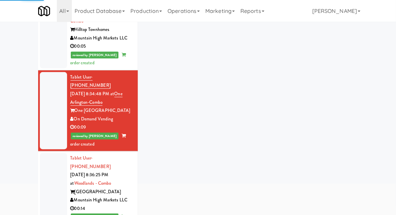
click at [47, 153] on div at bounding box center [53, 191] width 27 height 77
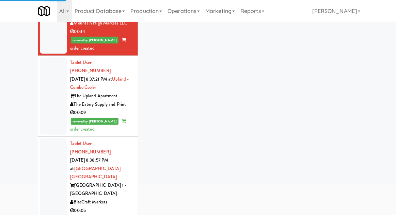
click at [46, 58] on div at bounding box center [53, 96] width 27 height 77
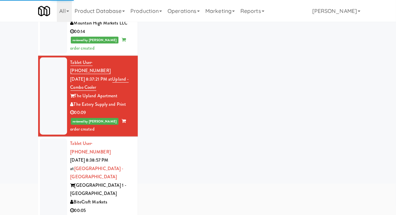
click at [48, 139] on div at bounding box center [53, 186] width 27 height 94
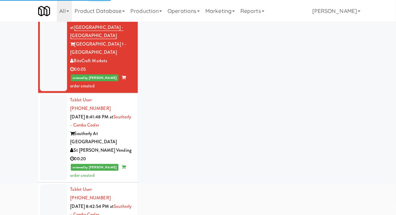
click at [47, 95] on div at bounding box center [53, 138] width 27 height 86
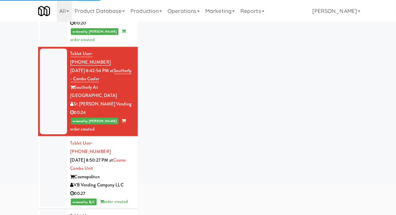
click at [52, 138] on div at bounding box center [53, 172] width 27 height 69
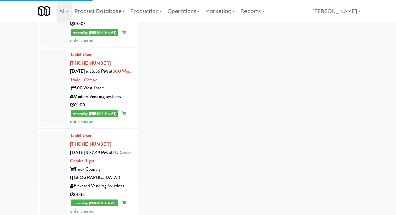
scroll to position [2079, 0]
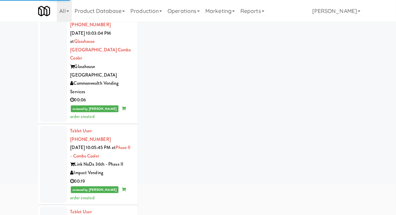
scroll to position [3201, 0]
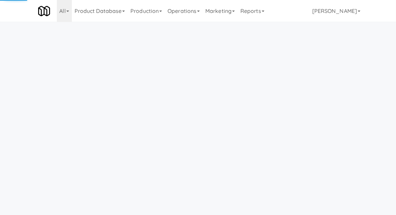
click at [190, 13] on link "Operations" at bounding box center [184, 11] width 38 height 22
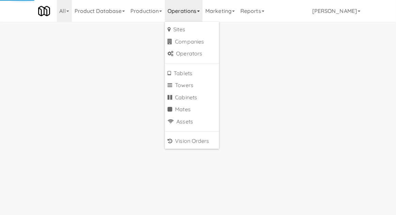
click at [73, 44] on body "Okay Okay Select date: previous 2025-Aug next Su Mo Tu We Th Fr Sa 27 28 29 30 …" at bounding box center [198, 129] width 396 height 215
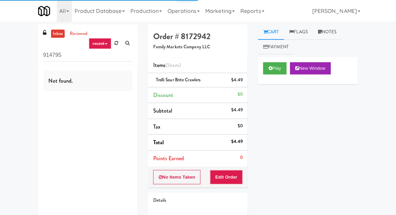
click at [194, 10] on link "Operations" at bounding box center [184, 11] width 38 height 22
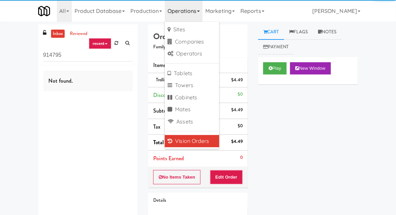
click at [4, 63] on div "inbox reviewed recent all unclear take inventory issue suspicious failed recent…" at bounding box center [198, 141] width 396 height 233
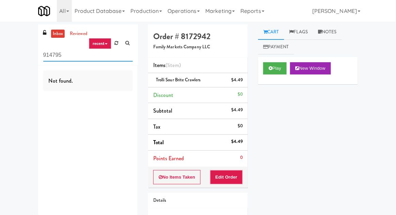
click at [50, 53] on input "914795" at bounding box center [88, 55] width 90 height 13
click at [52, 57] on input "914795" at bounding box center [88, 55] width 90 height 13
click at [47, 54] on input "914795" at bounding box center [88, 55] width 90 height 13
